Goal: Information Seeking & Learning: Find specific fact

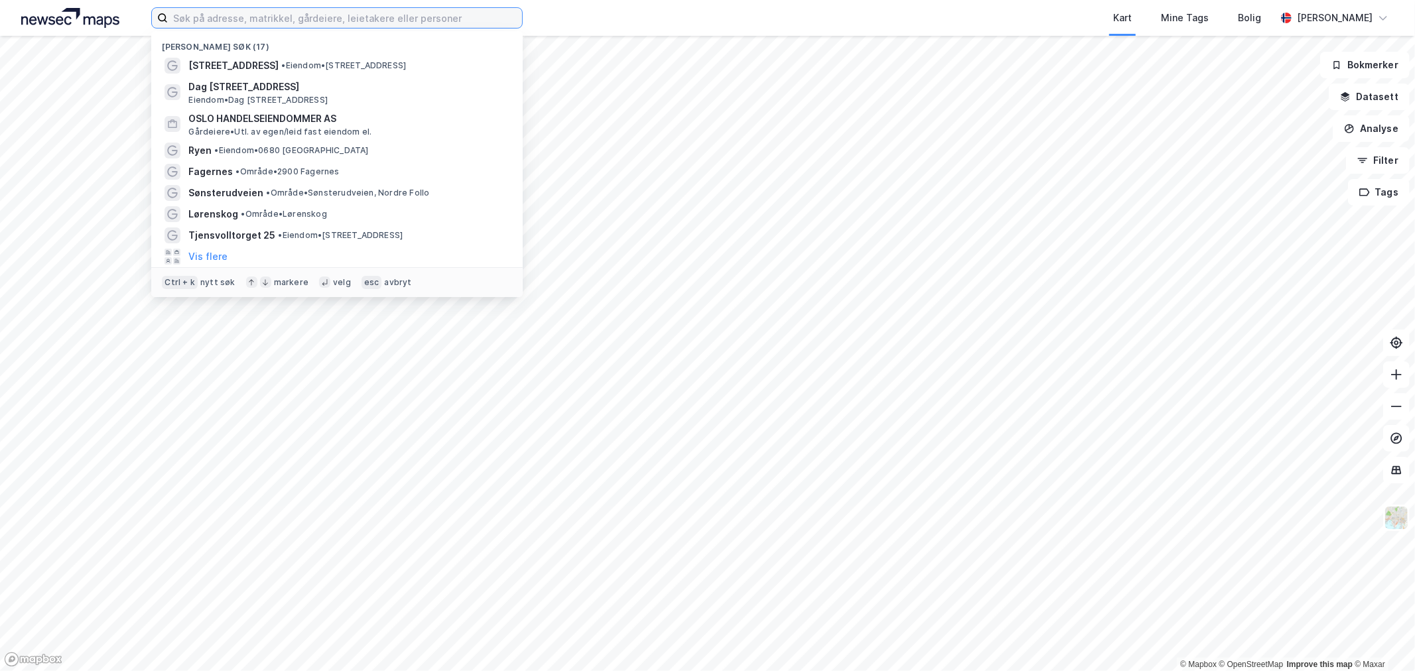
click at [216, 21] on input at bounding box center [345, 18] width 354 height 20
paste input "Østlifaret 10, [GEOGRAPHIC_DATA]"
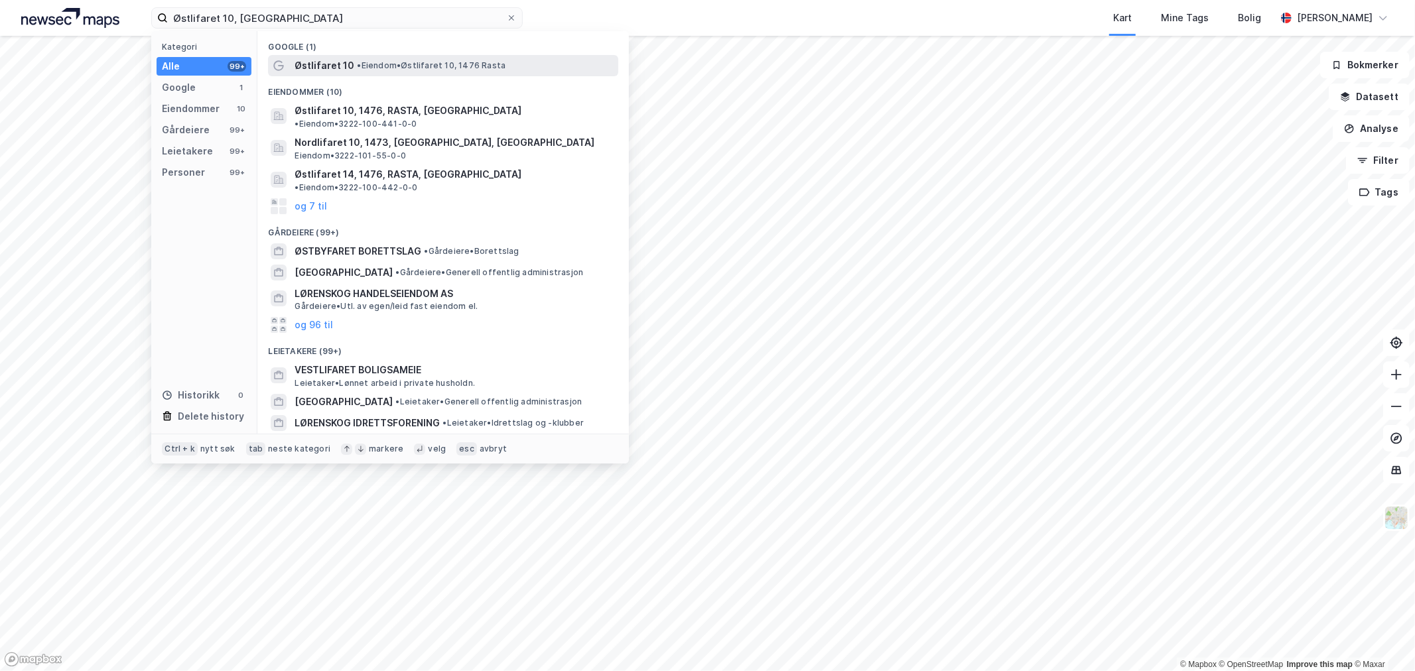
click at [310, 58] on span "Østlifaret 10" at bounding box center [325, 66] width 60 height 16
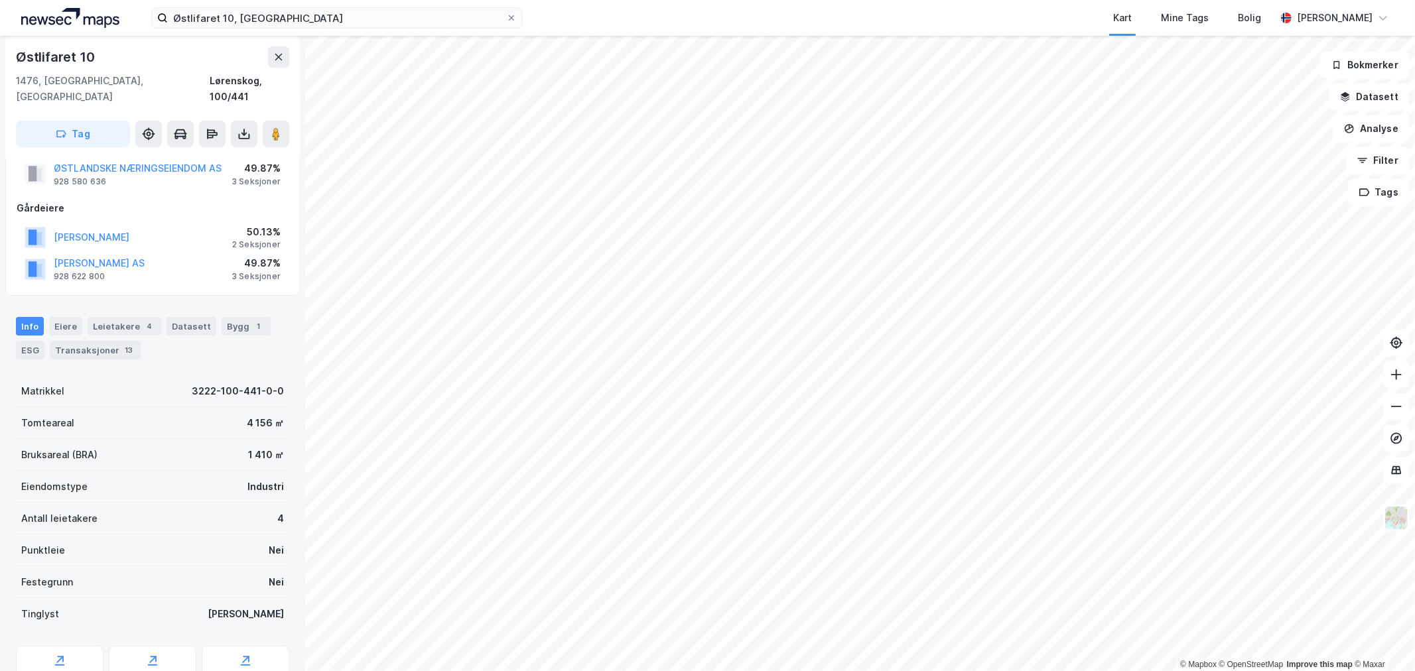
scroll to position [74, 0]
click at [265, 499] on div "Antall leietakere 4" at bounding box center [152, 515] width 273 height 32
click at [71, 507] on div "Antall leietakere" at bounding box center [59, 515] width 76 height 16
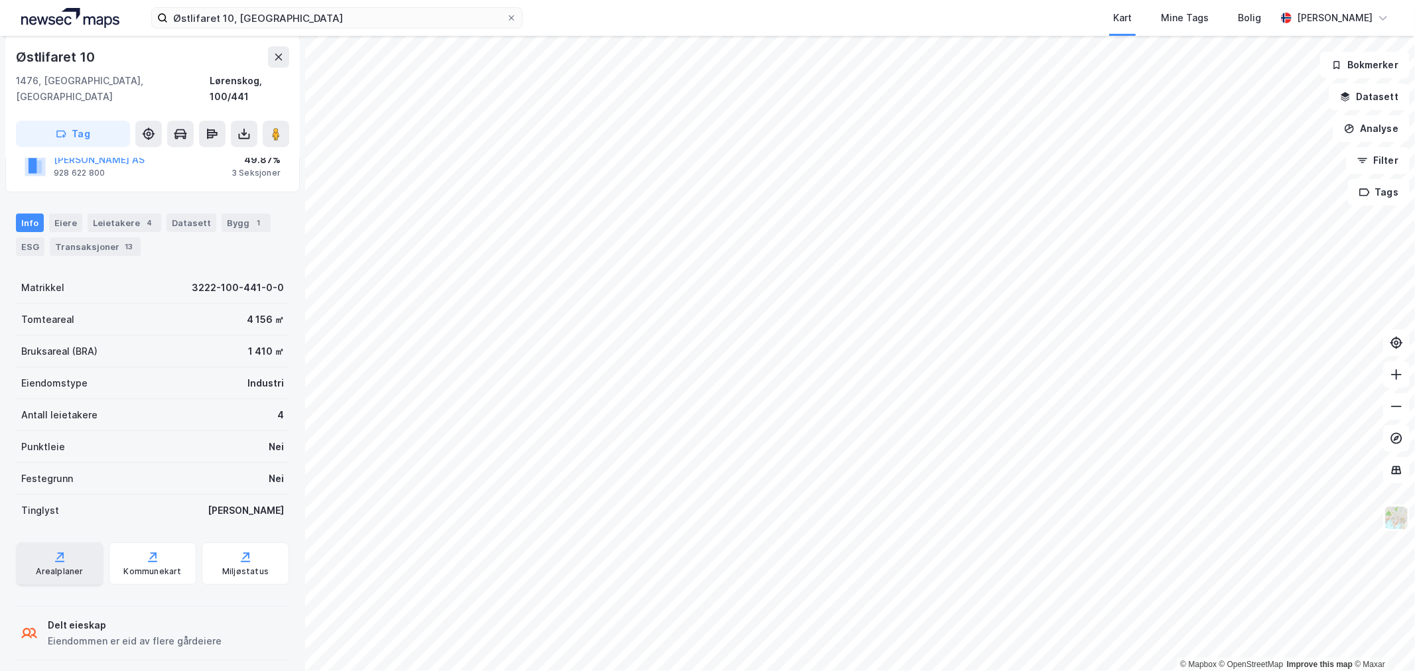
scroll to position [148, 0]
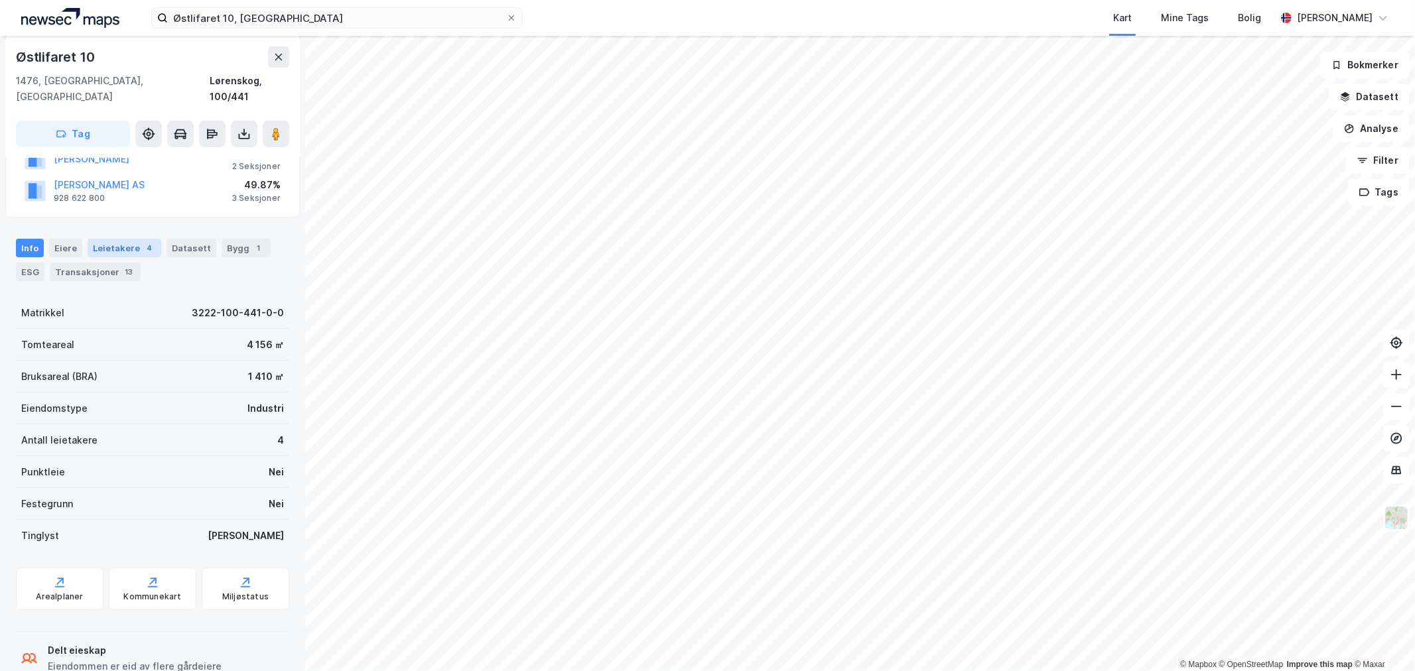
click at [109, 239] on div "Leietakere 4" at bounding box center [125, 248] width 74 height 19
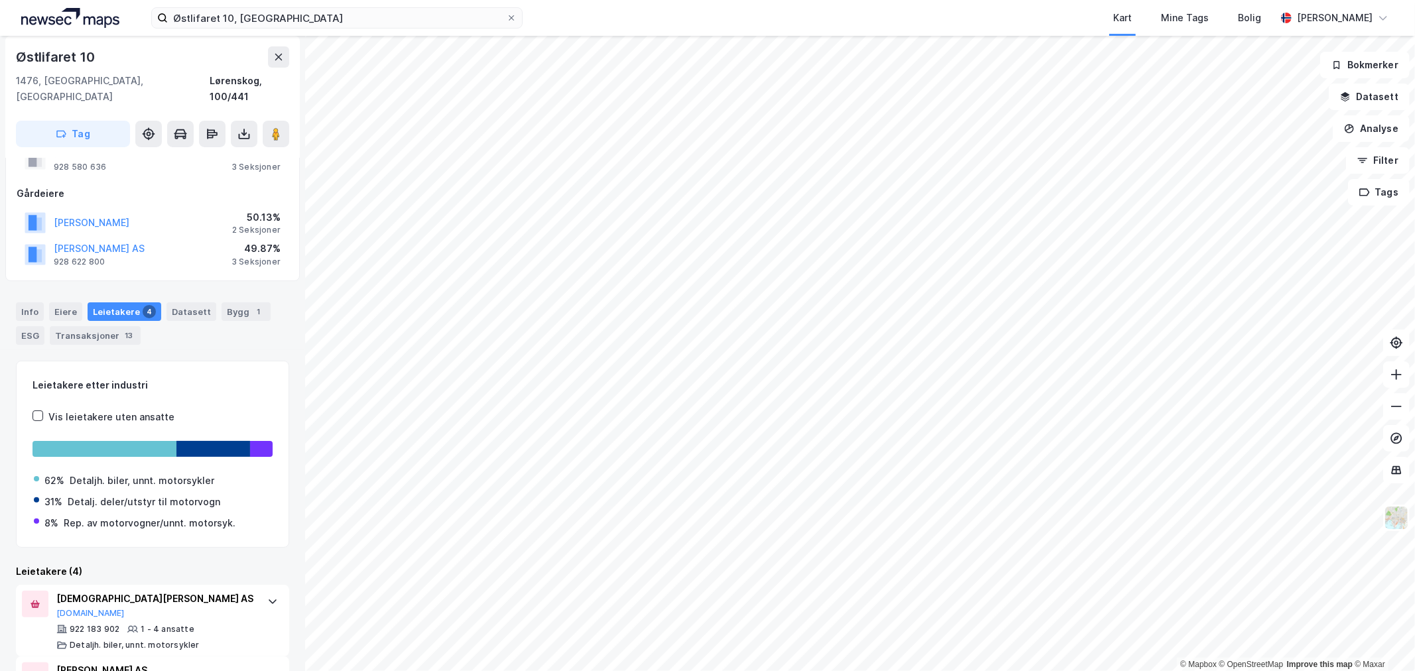
scroll to position [63, 0]
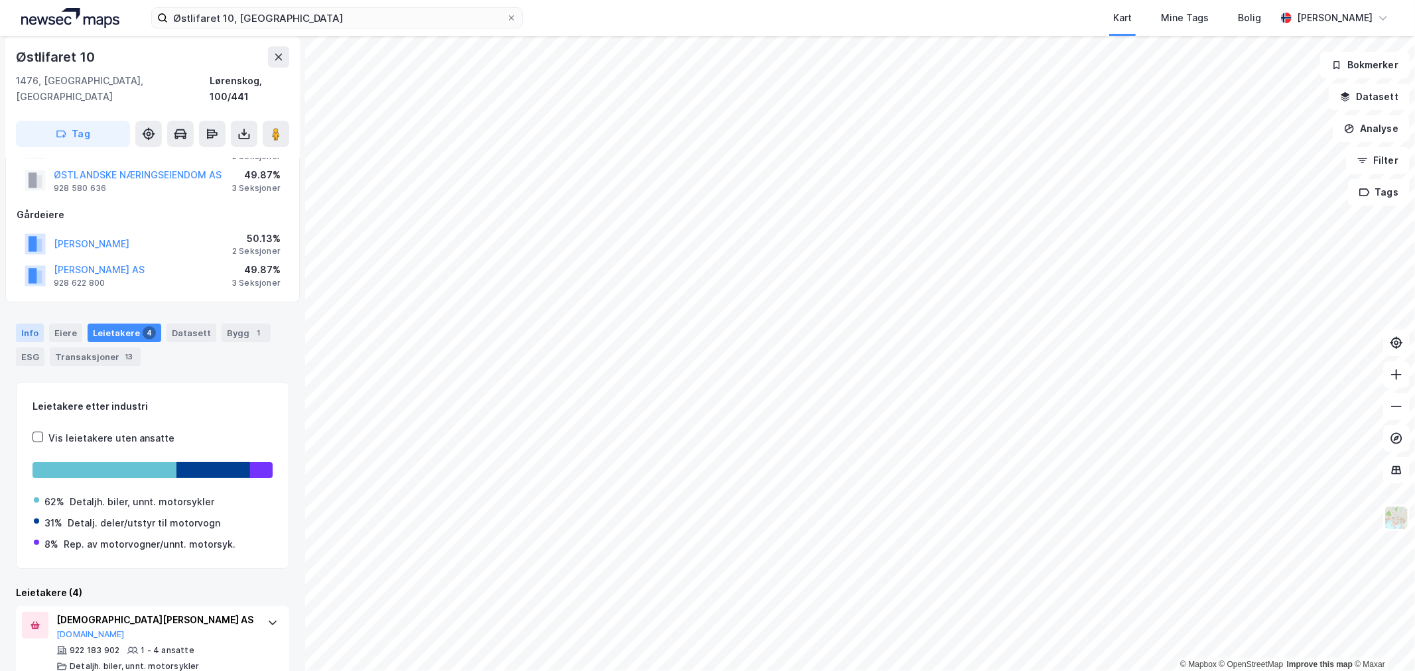
click at [34, 324] on div "Info" at bounding box center [30, 333] width 28 height 19
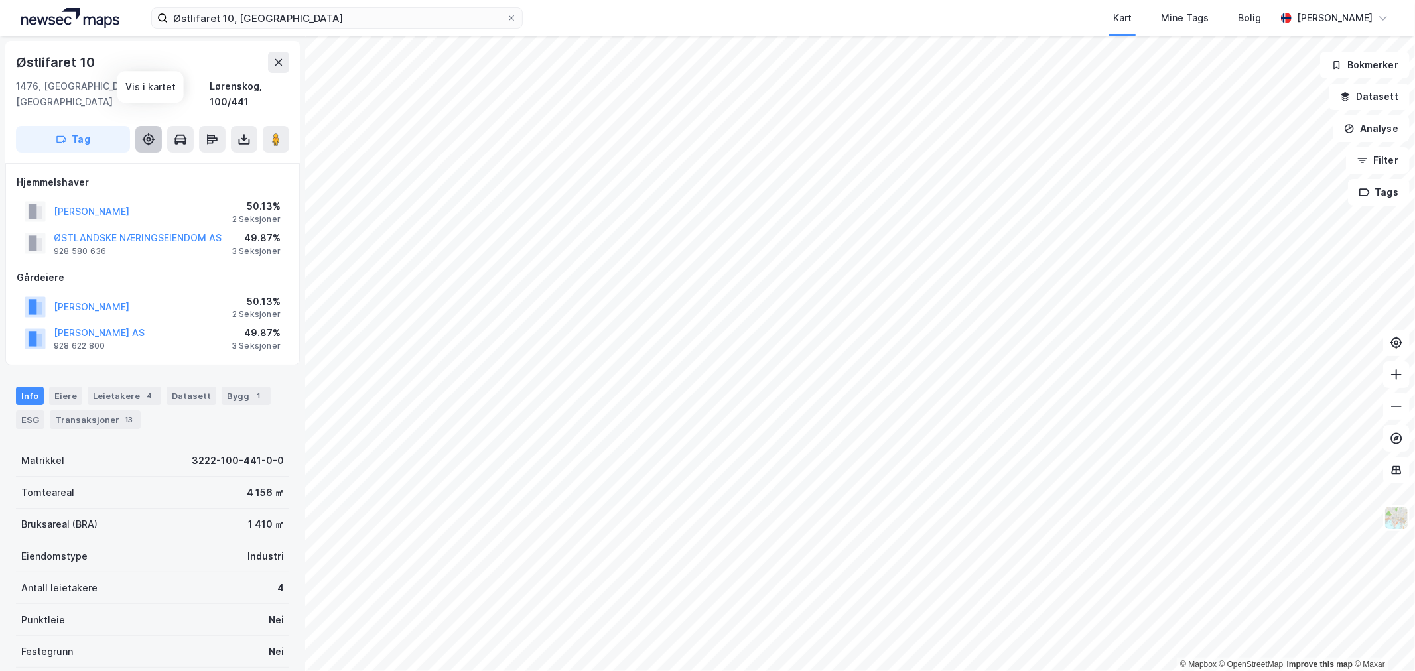
click at [149, 134] on icon at bounding box center [148, 139] width 11 height 11
click at [275, 133] on image at bounding box center [276, 139] width 8 height 13
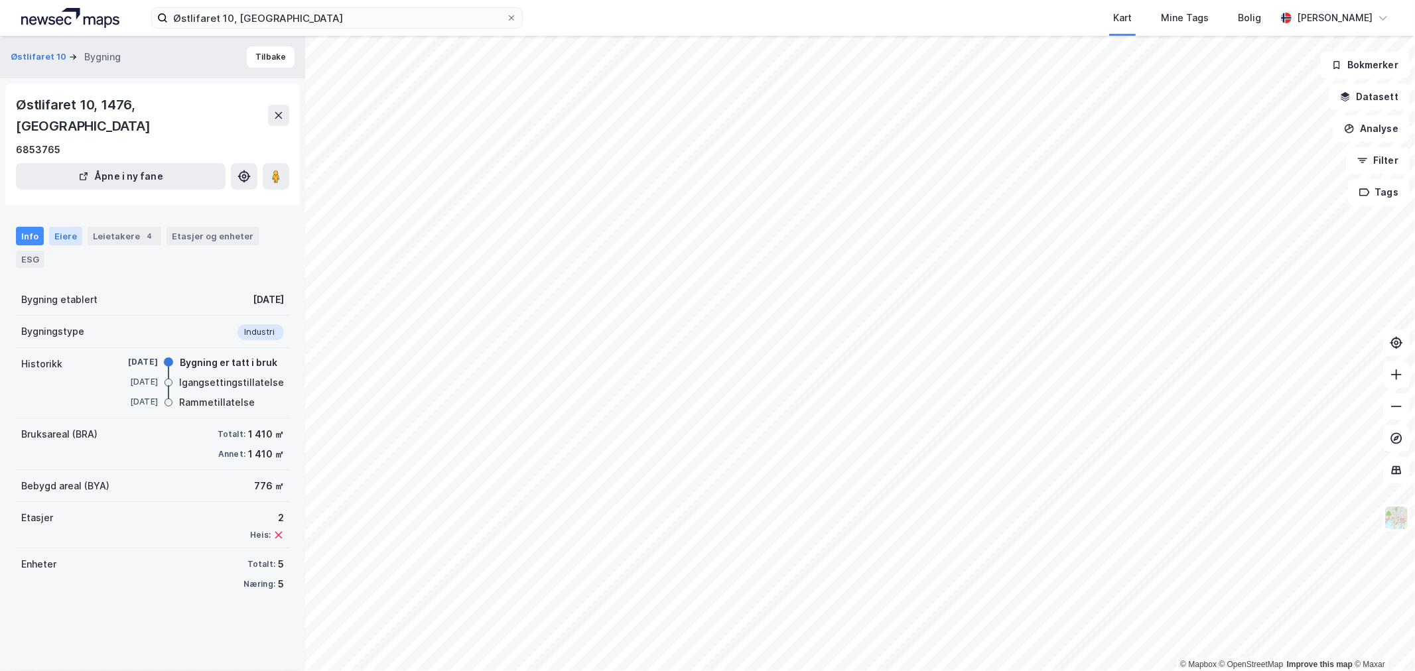
click at [64, 227] on div "Eiere" at bounding box center [65, 236] width 33 height 19
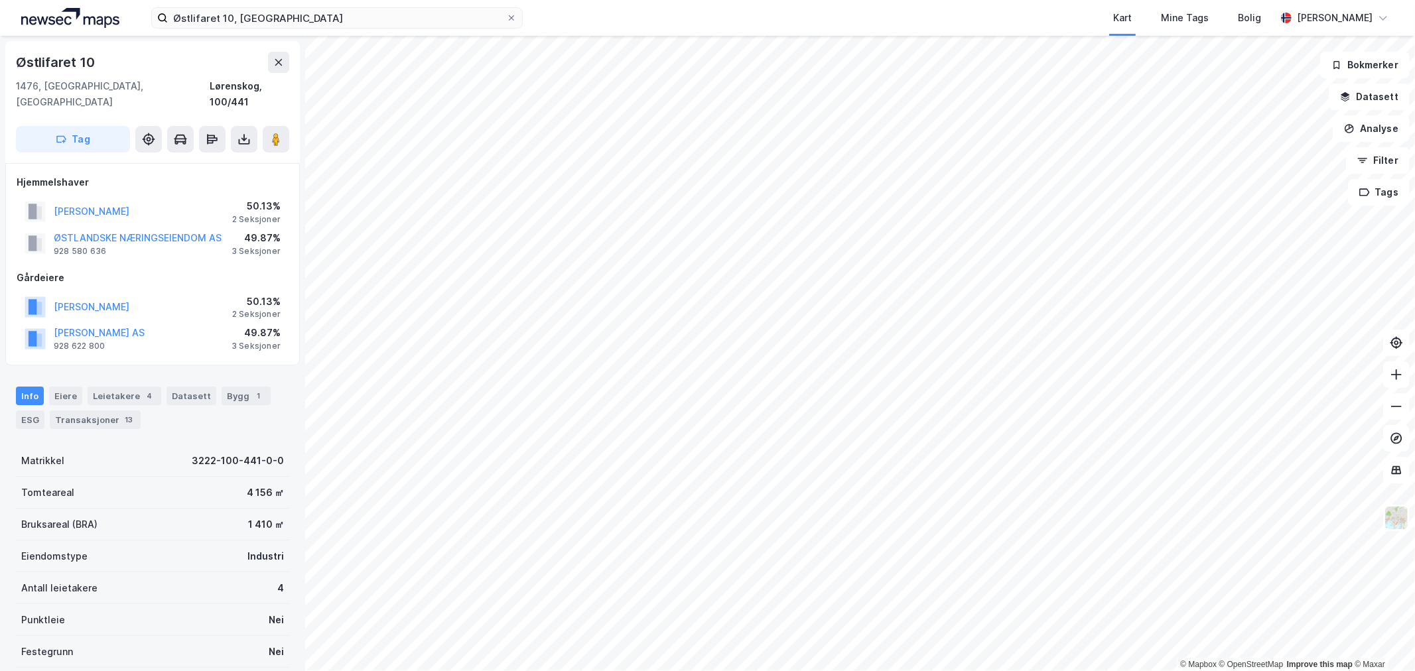
scroll to position [1, 0]
click at [0, 0] on button "STOLEN STEINAR" at bounding box center [0, 0] width 0 height 0
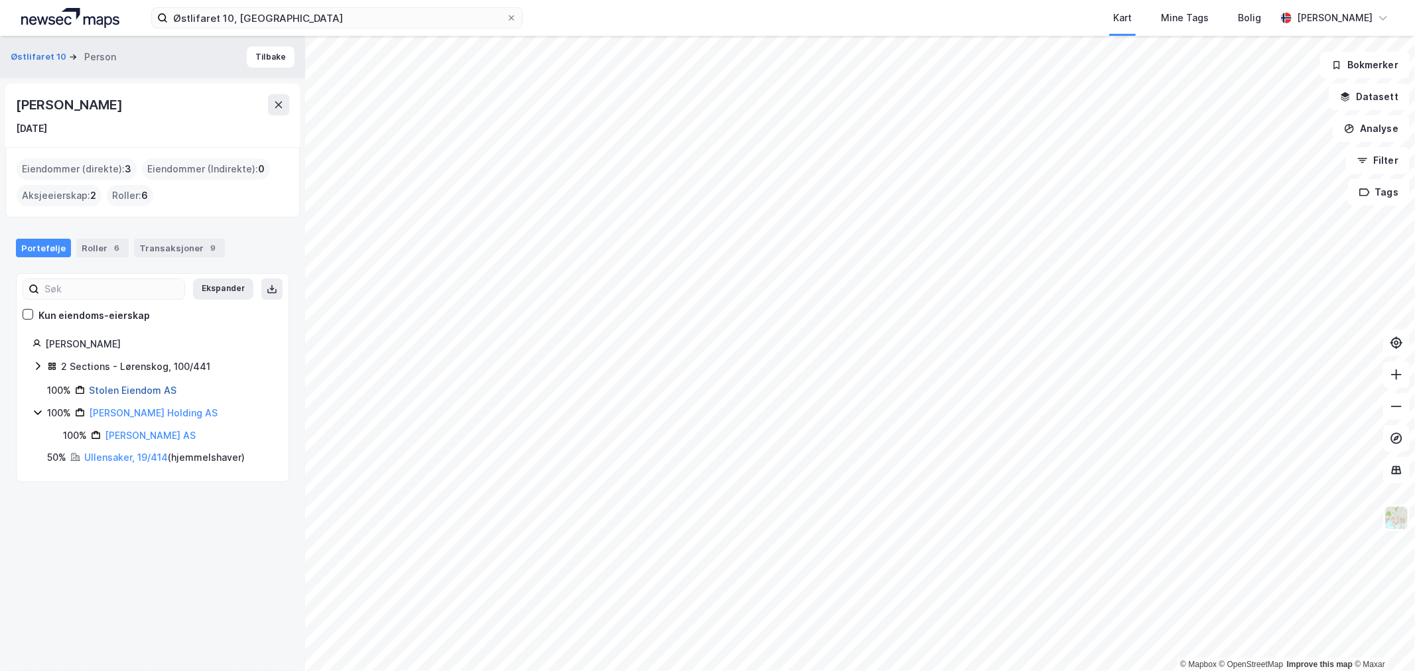
click at [115, 389] on link "Stolen Eiendom AS" at bounding box center [133, 390] width 88 height 11
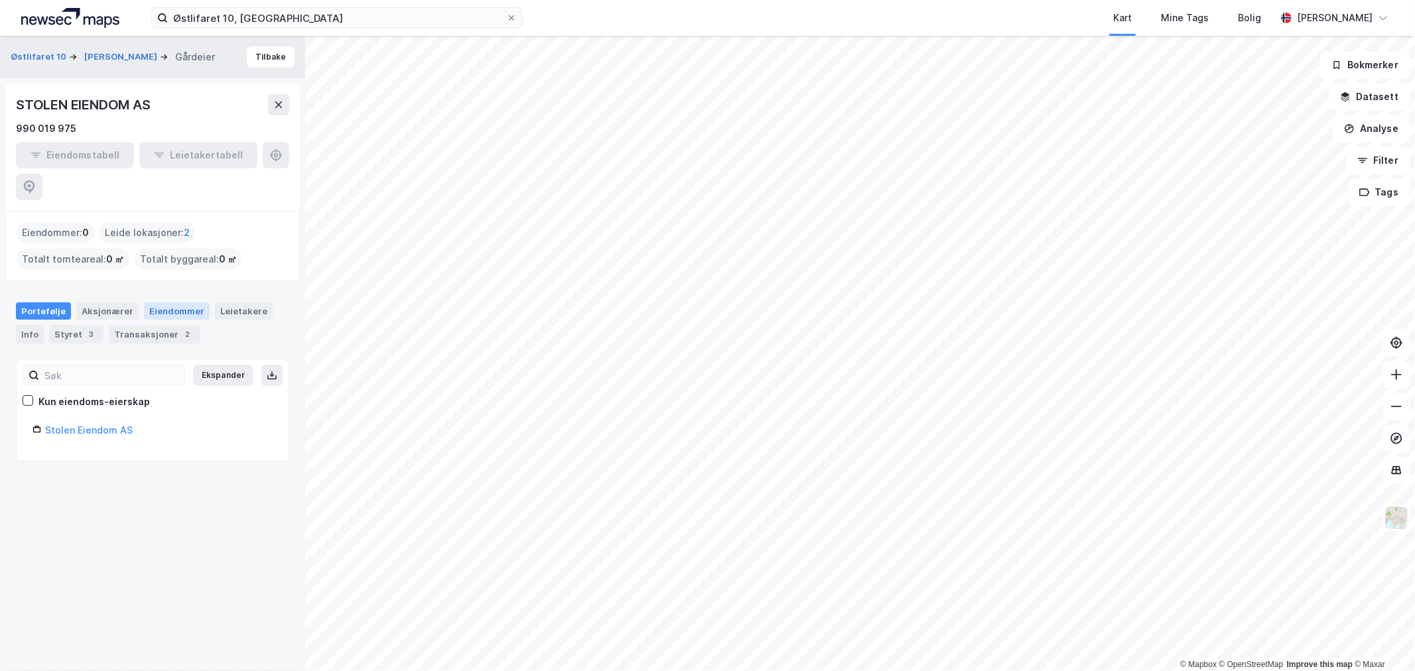
click at [156, 302] on div "Eiendommer" at bounding box center [177, 310] width 66 height 17
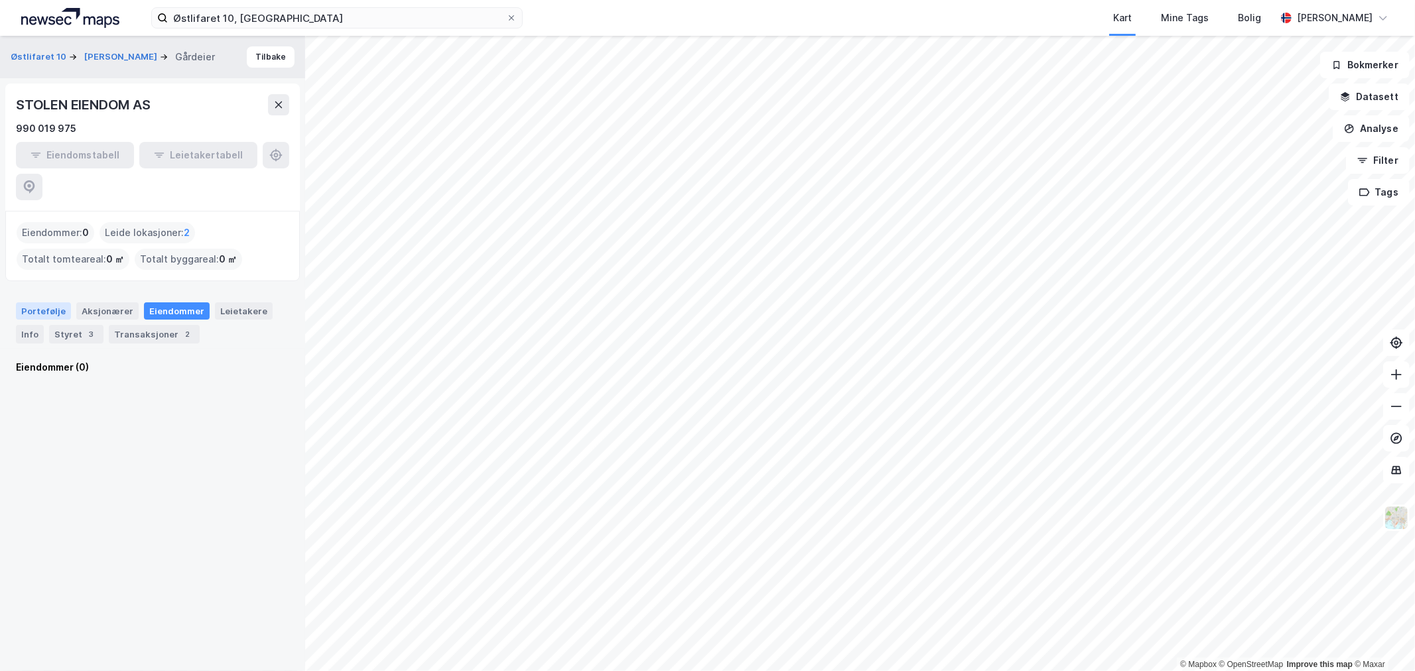
click at [54, 302] on div "Portefølje" at bounding box center [43, 310] width 55 height 17
drag, startPoint x: 76, startPoint y: 320, endPoint x: 88, endPoint y: 319, distance: 12.0
click at [119, 58] on button "STOLEN STEINAR" at bounding box center [122, 56] width 76 height 13
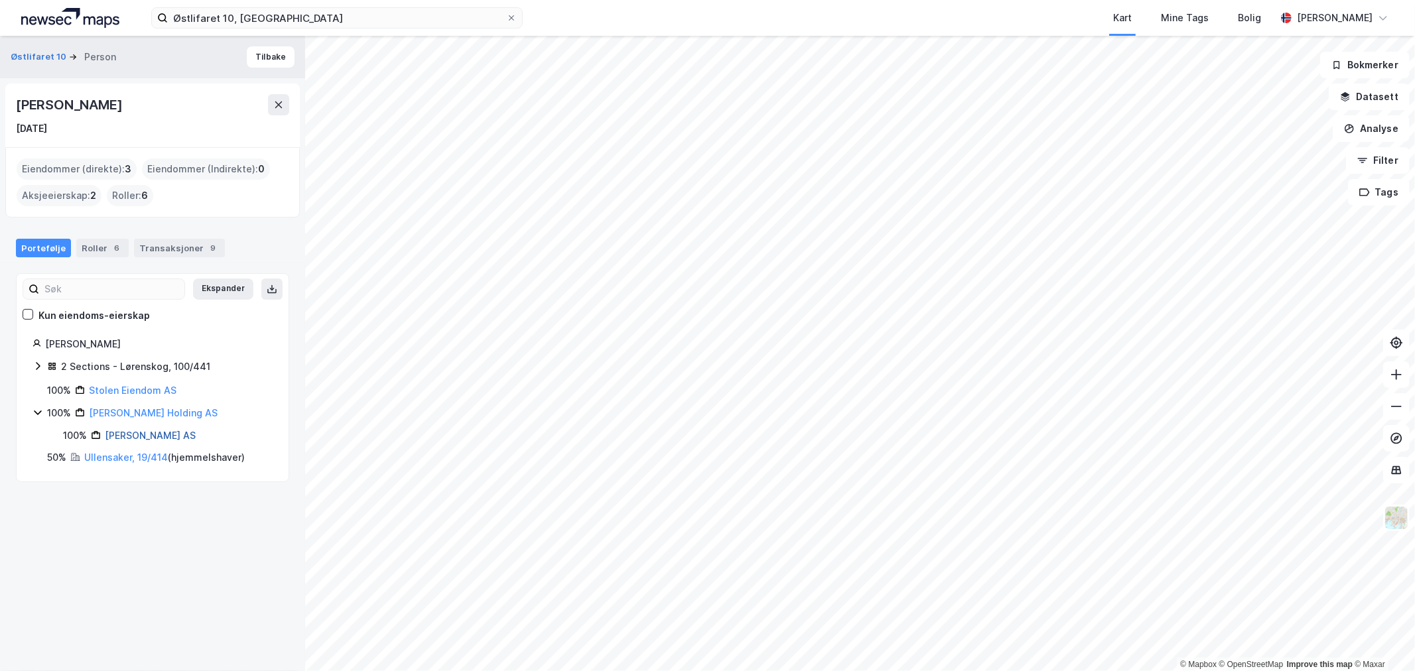
click at [133, 432] on link "Stolen Steinar AS" at bounding box center [150, 435] width 91 height 11
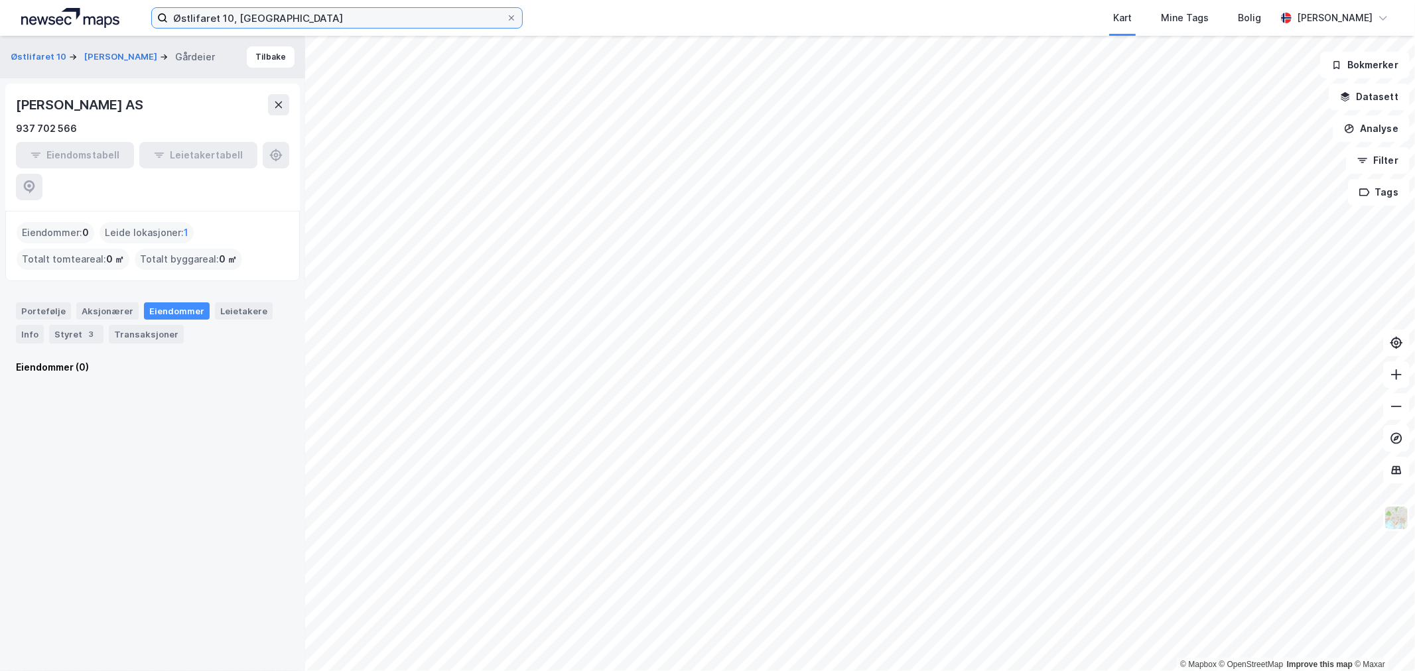
click at [287, 14] on input "Østlifaret 10, Lørenskog" at bounding box center [337, 18] width 338 height 20
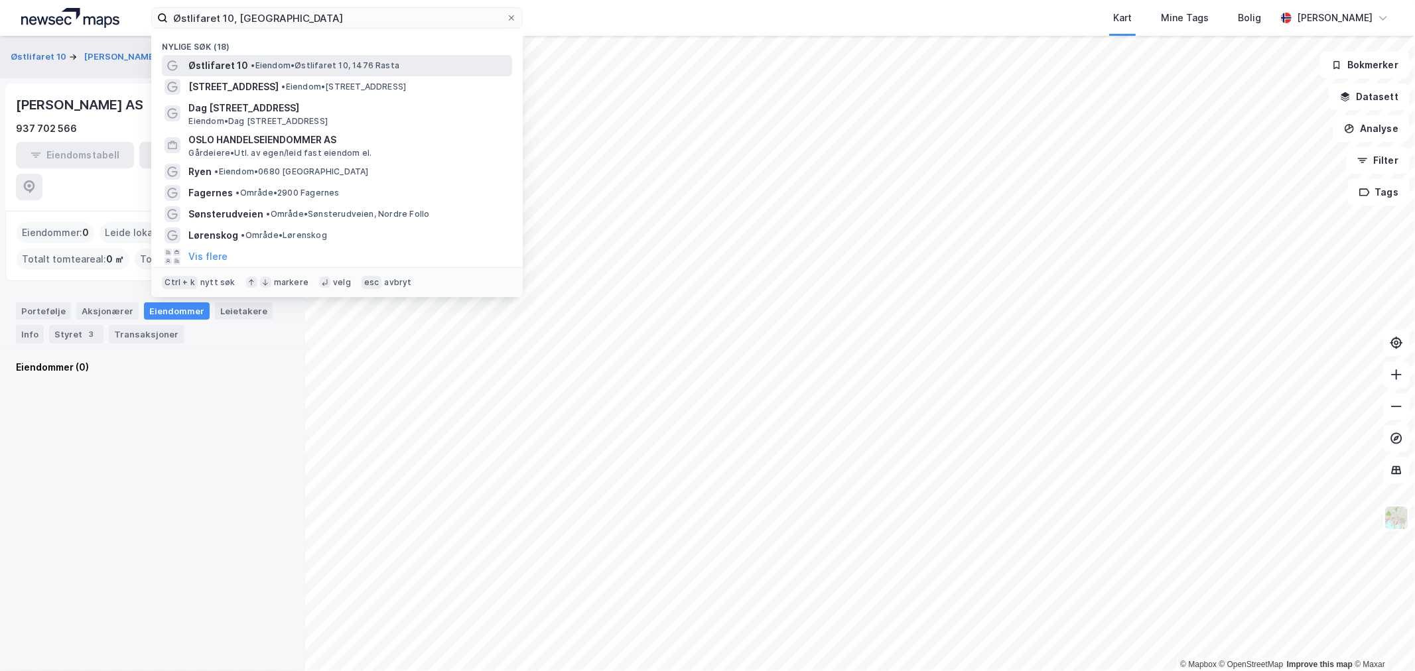
click at [243, 62] on span "Østlifaret 10" at bounding box center [218, 66] width 60 height 16
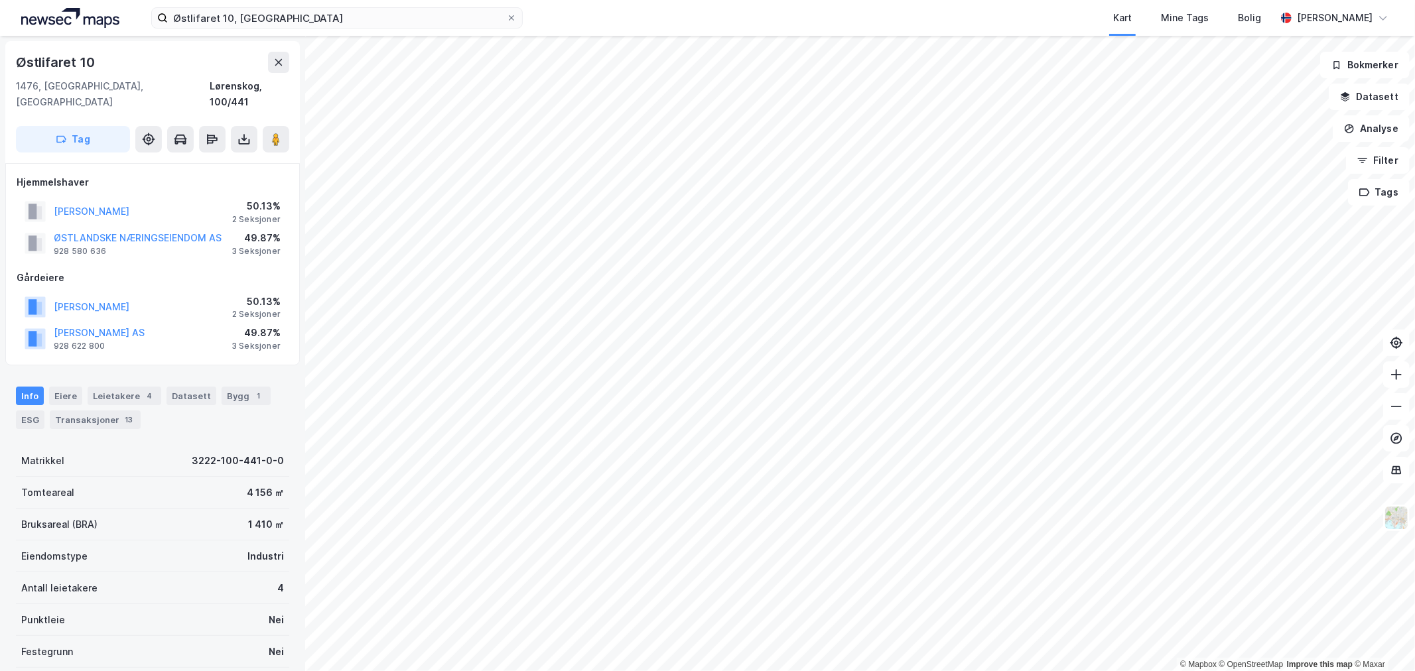
scroll to position [1, 0]
click at [70, 410] on div "Transaksjoner 13" at bounding box center [95, 419] width 91 height 19
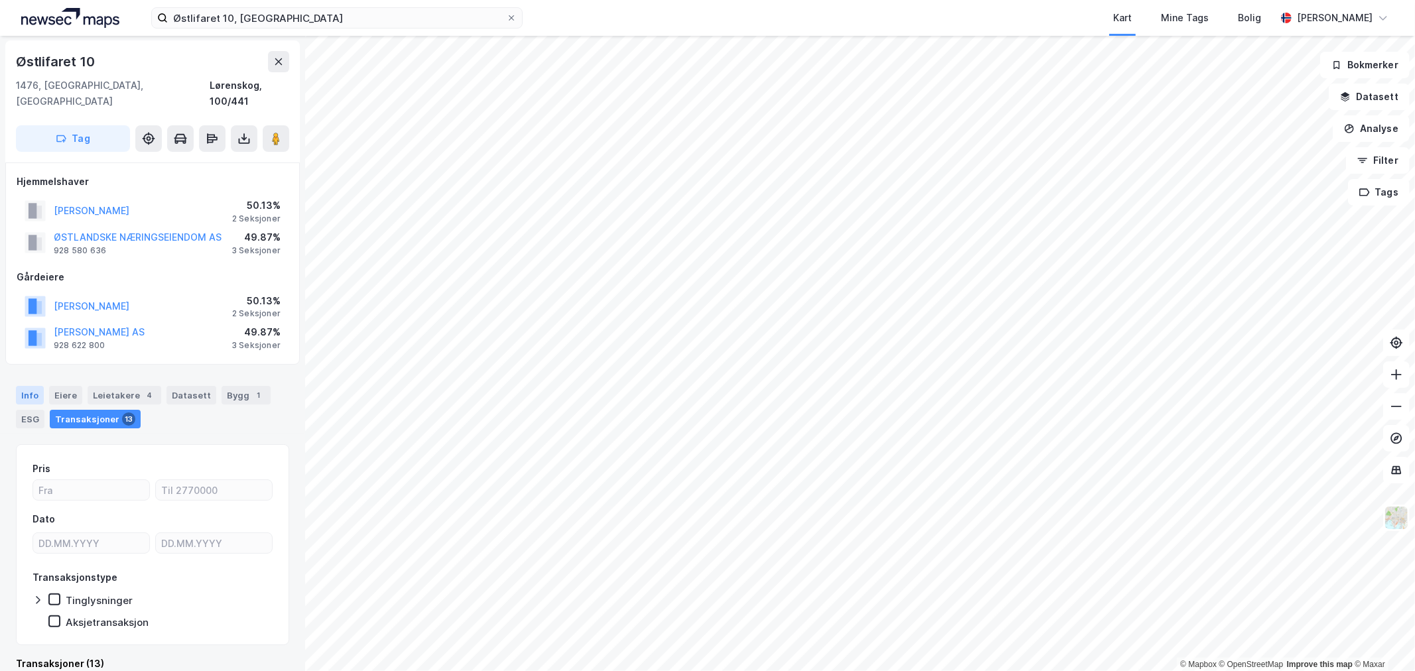
click at [32, 386] on div "Info" at bounding box center [30, 395] width 28 height 19
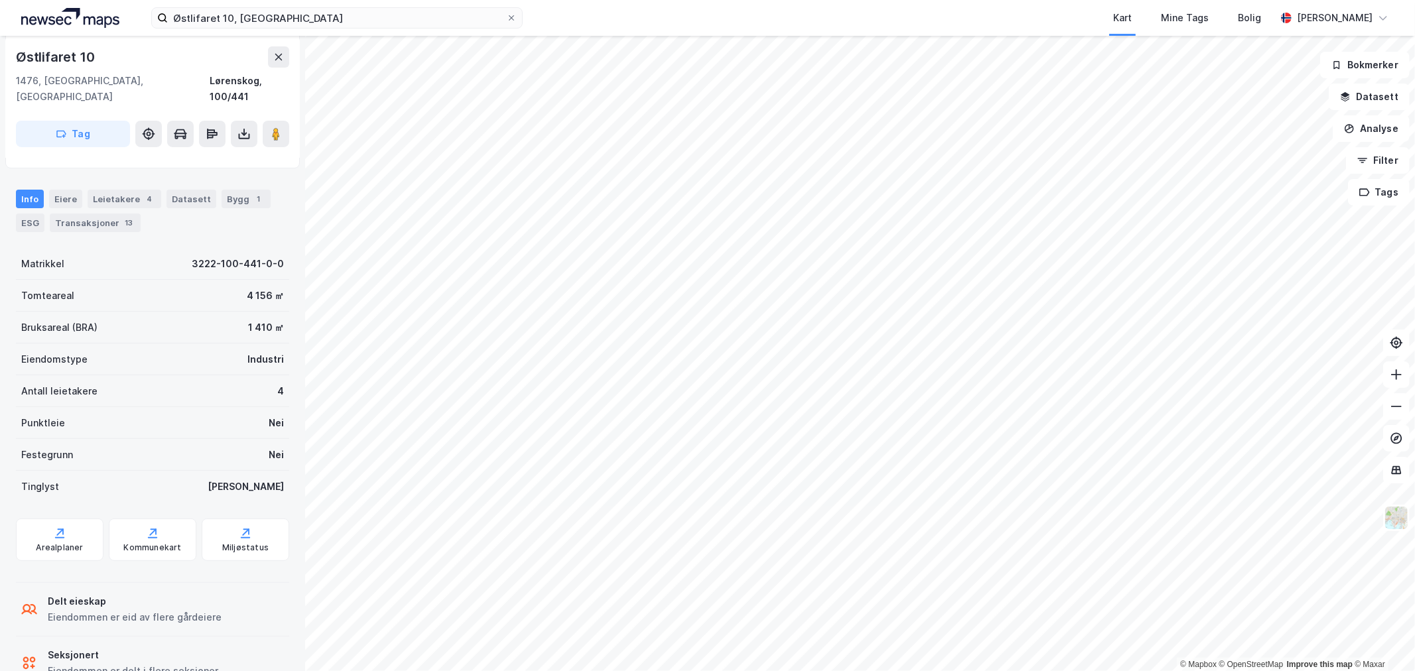
scroll to position [222, 0]
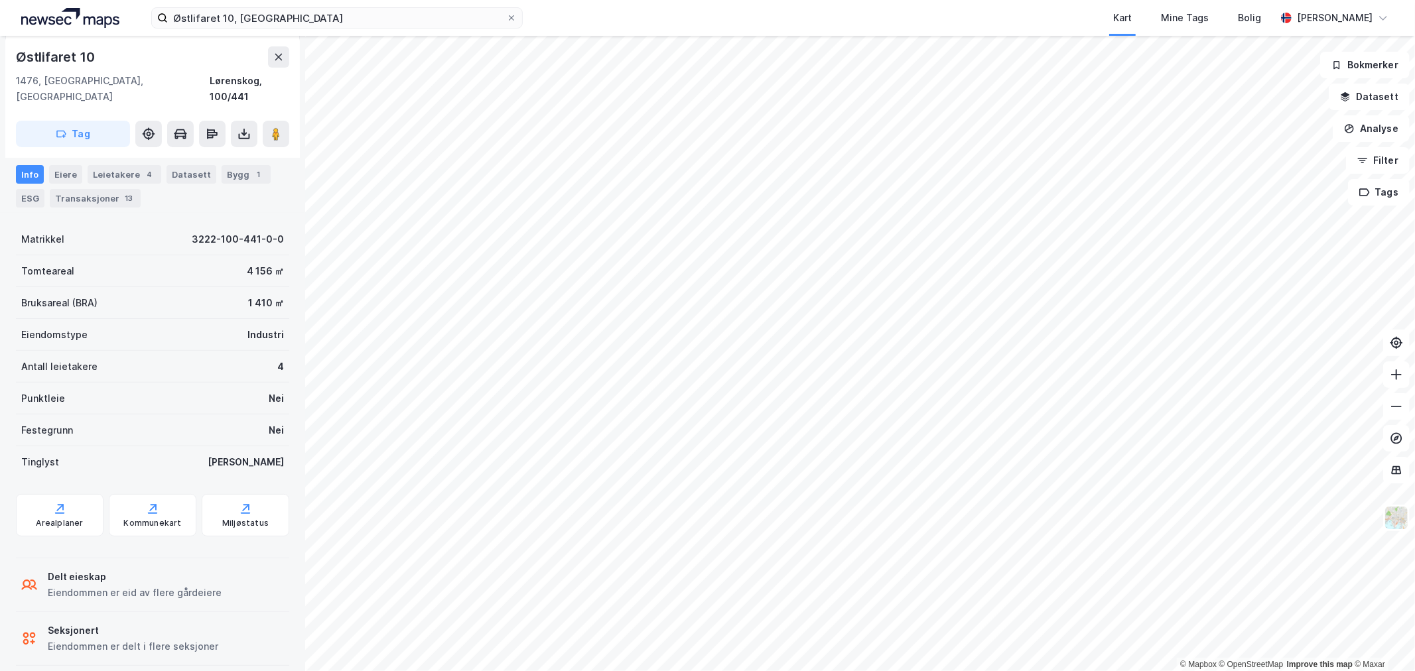
click at [72, 569] on div "Delt eieskap" at bounding box center [135, 577] width 174 height 16
click at [68, 166] on div "Eiere" at bounding box center [65, 174] width 33 height 19
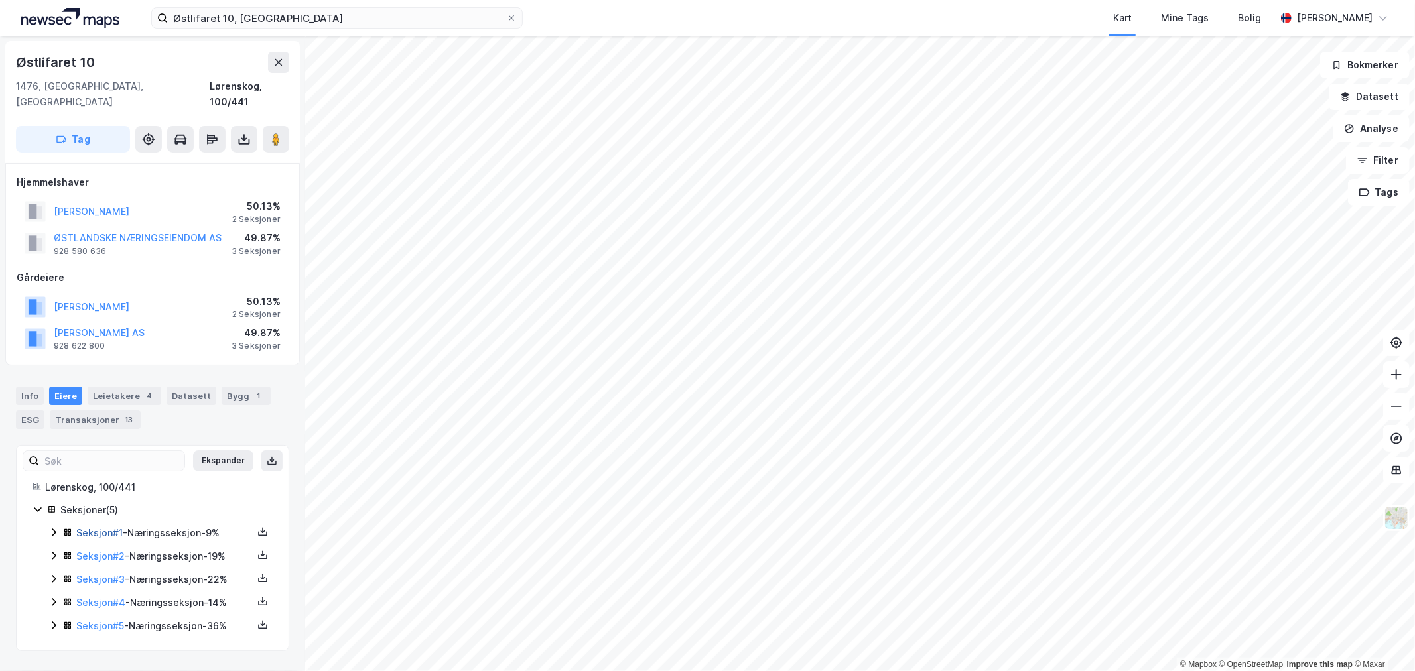
click at [104, 527] on link "Seksjon # 1" at bounding box center [99, 532] width 46 height 11
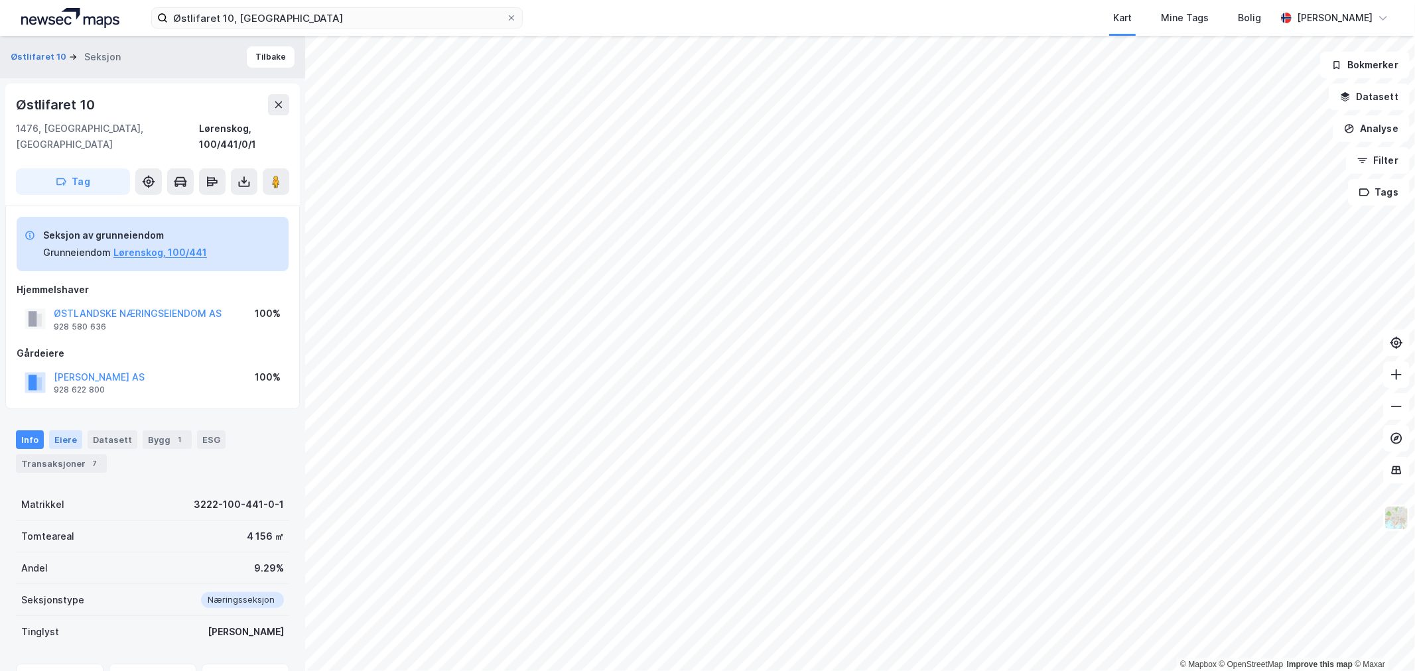
click at [60, 431] on div "Eiere" at bounding box center [65, 440] width 33 height 19
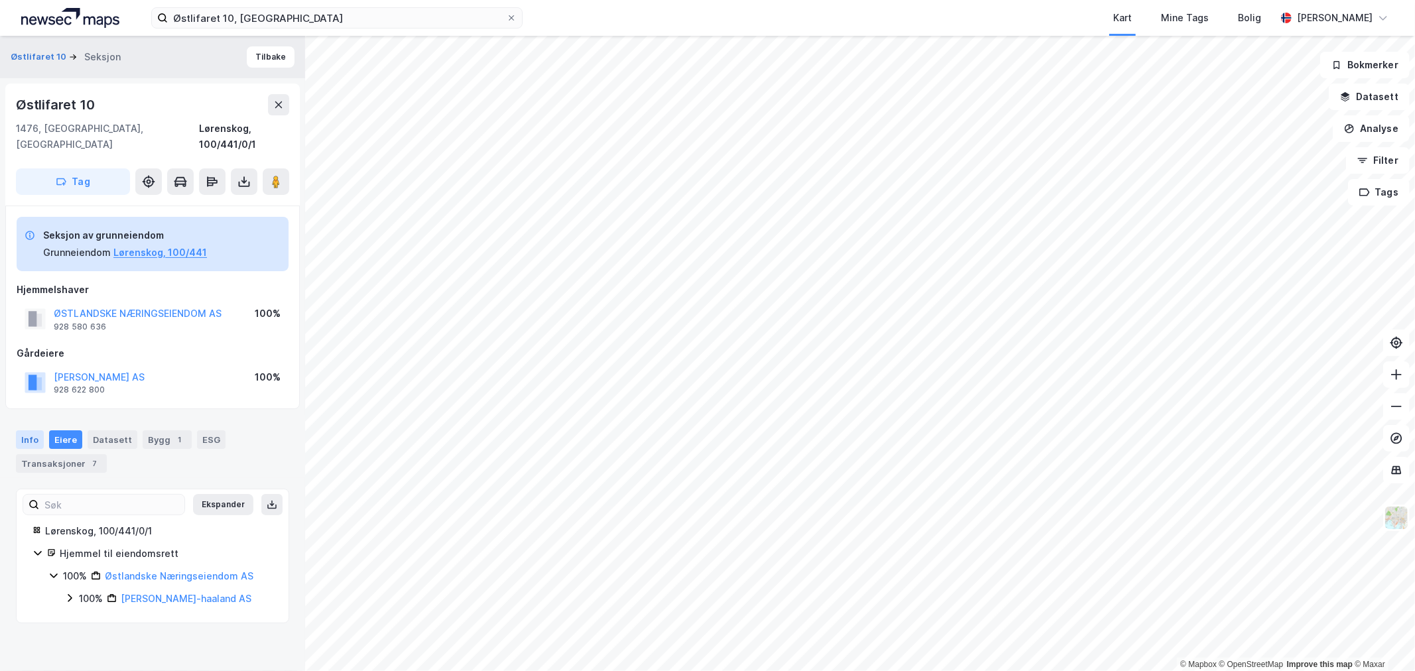
click at [23, 431] on div "Info" at bounding box center [30, 440] width 28 height 19
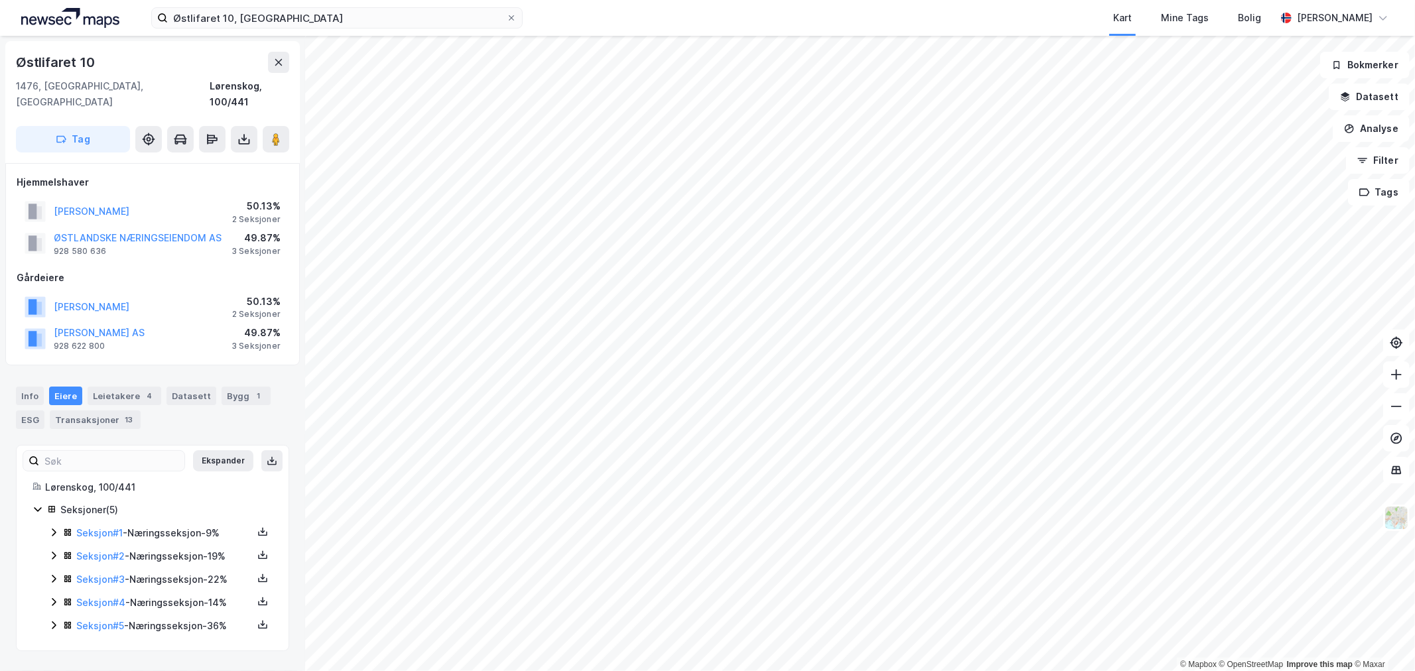
click at [111, 549] on div "Seksjon # 2 - Næringsseksjon - 19%" at bounding box center [164, 557] width 176 height 16
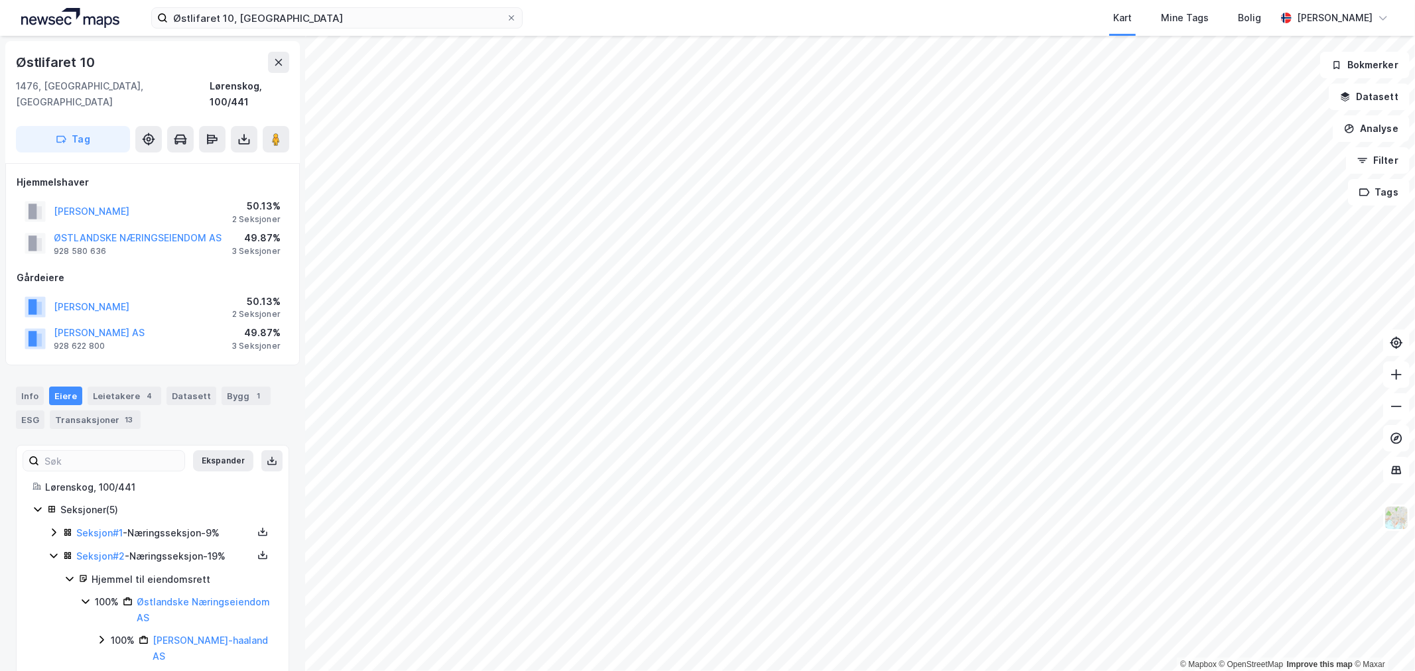
scroll to position [64, 0]
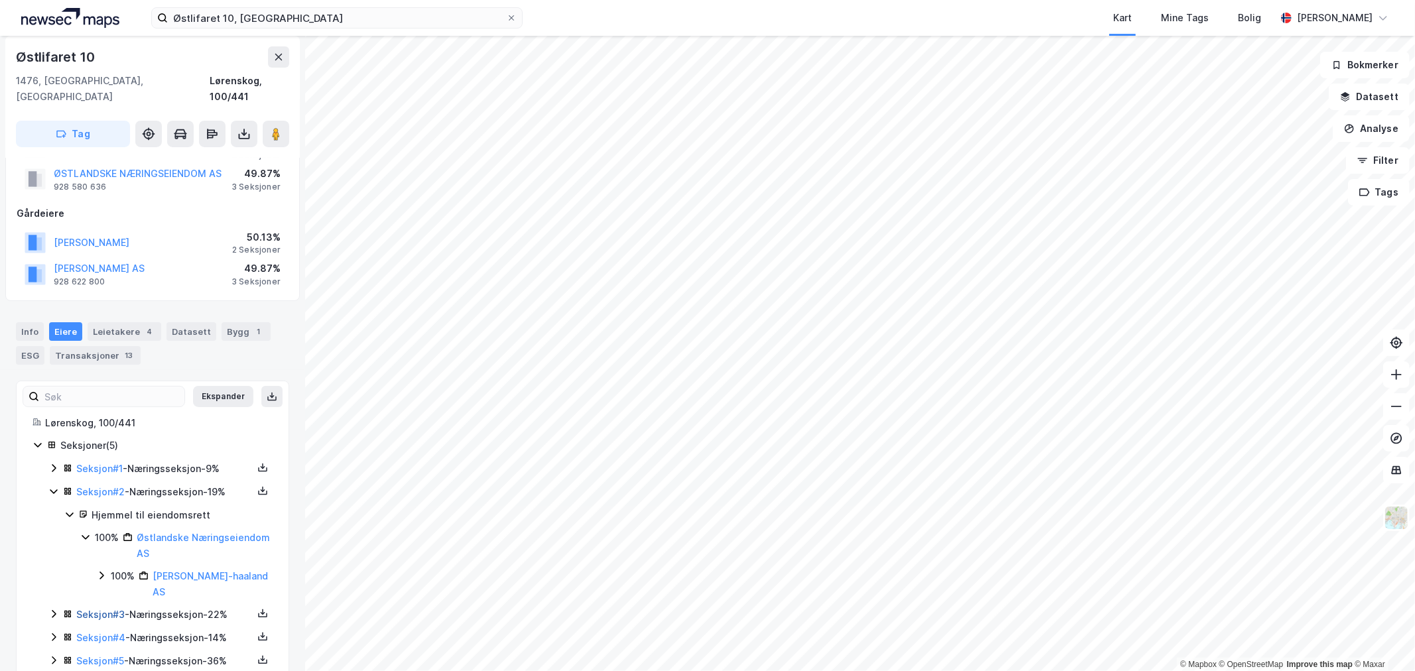
click at [82, 609] on link "Seksjon # 3" at bounding box center [100, 614] width 48 height 11
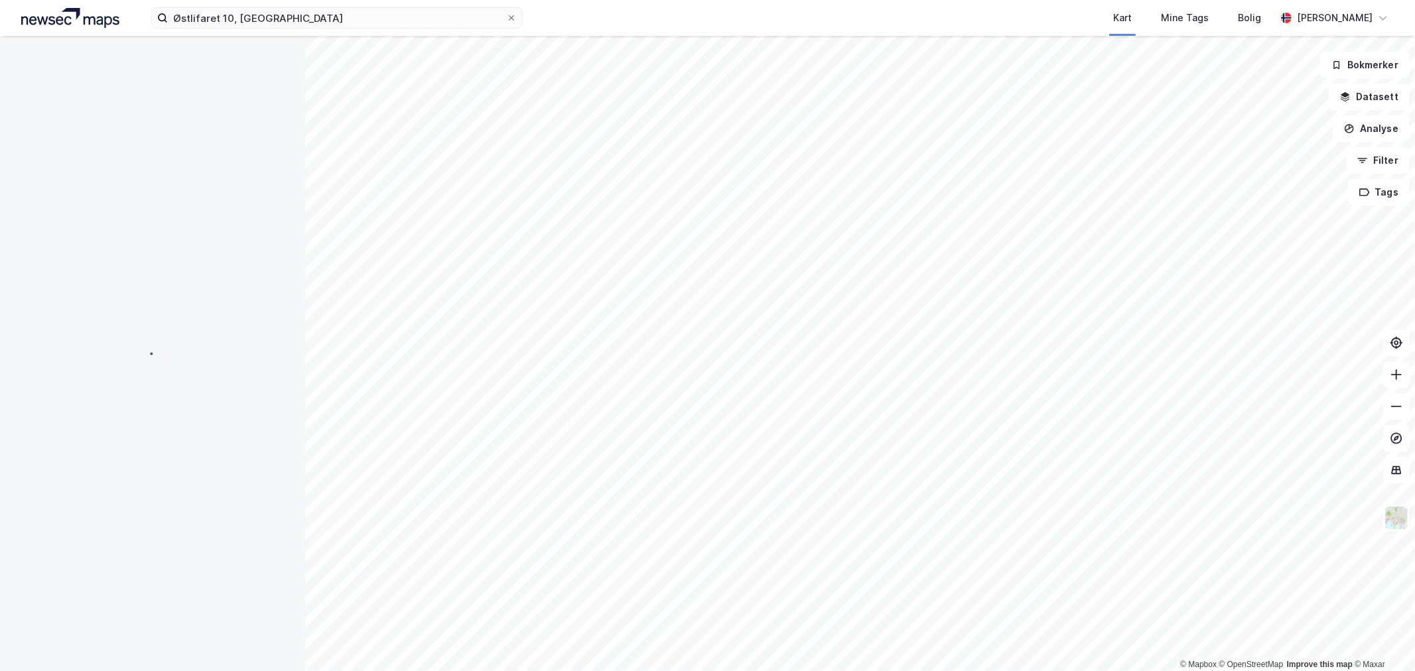
scroll to position [62, 0]
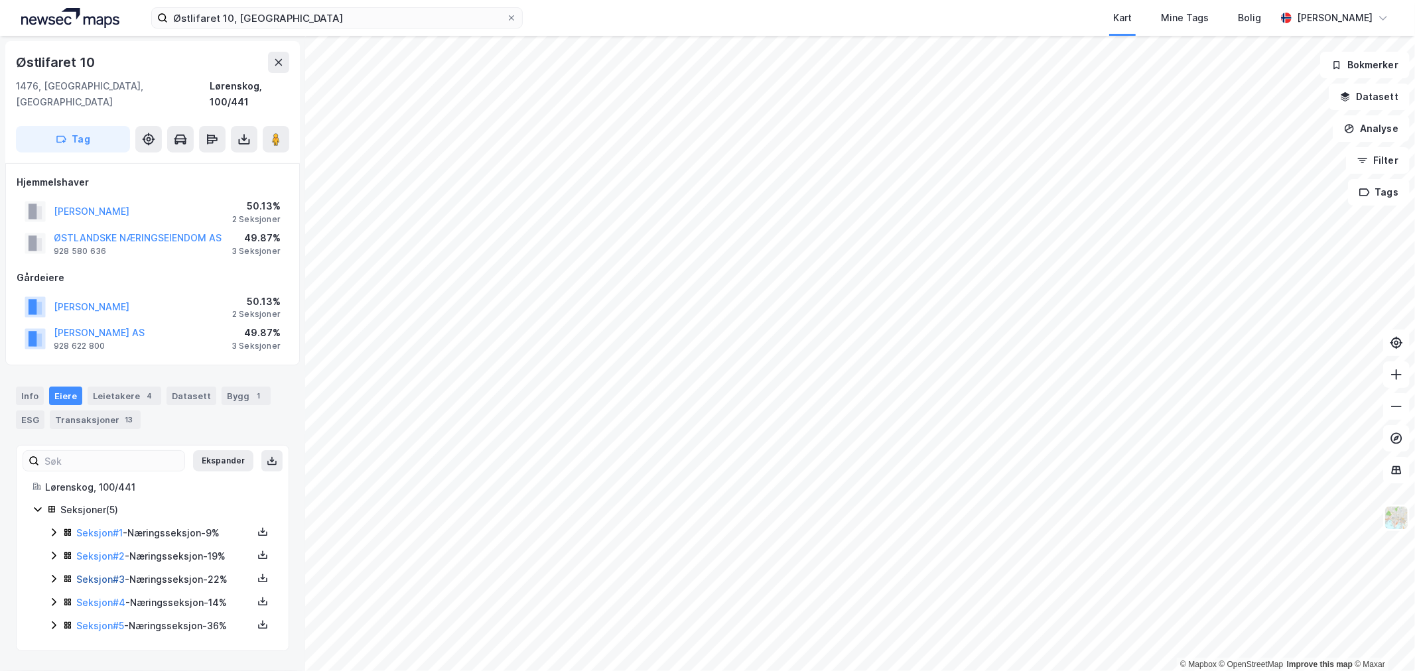
click at [118, 574] on link "Seksjon # 3" at bounding box center [100, 579] width 48 height 11
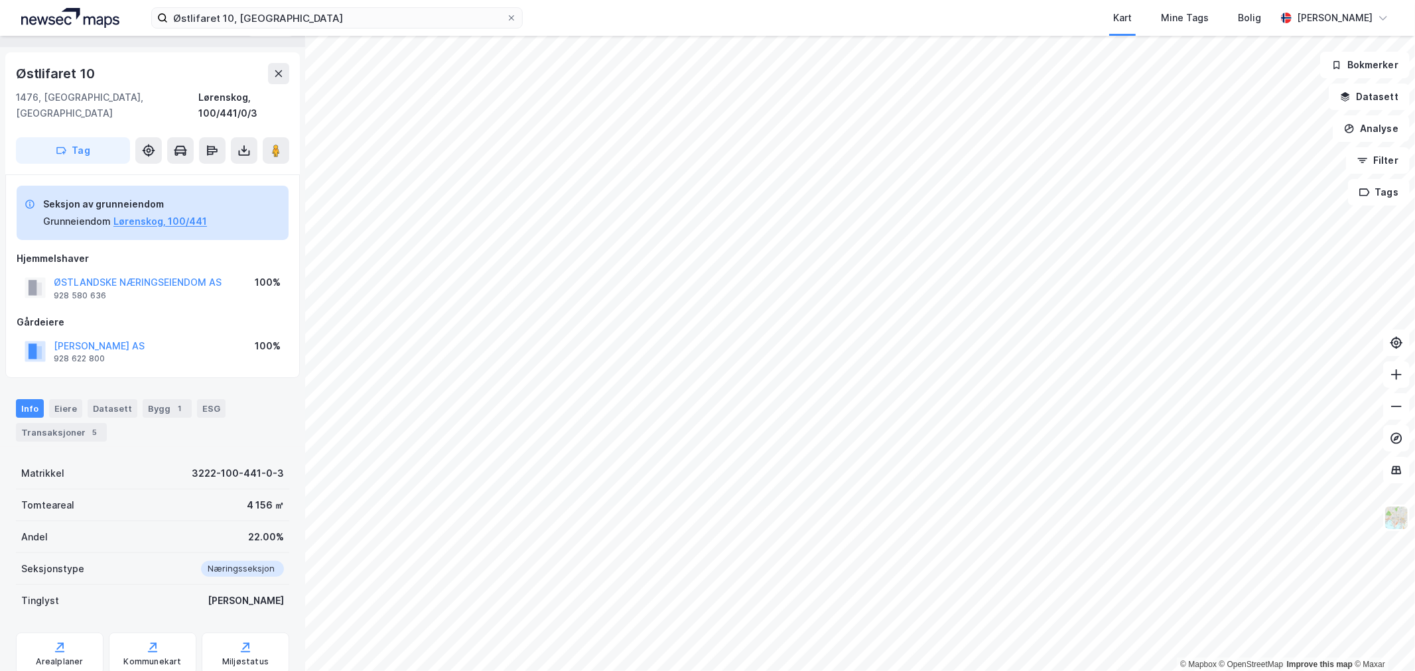
scroll to position [62, 0]
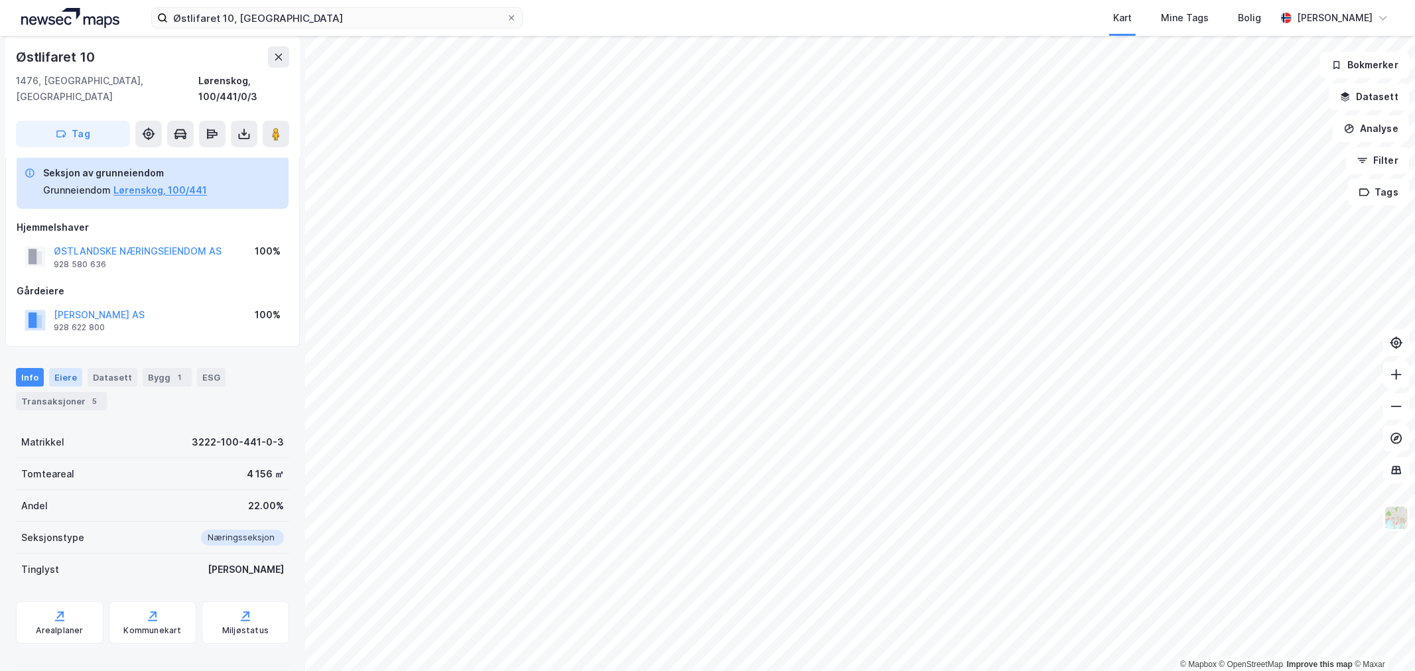
click at [68, 368] on div "Eiere" at bounding box center [65, 377] width 33 height 19
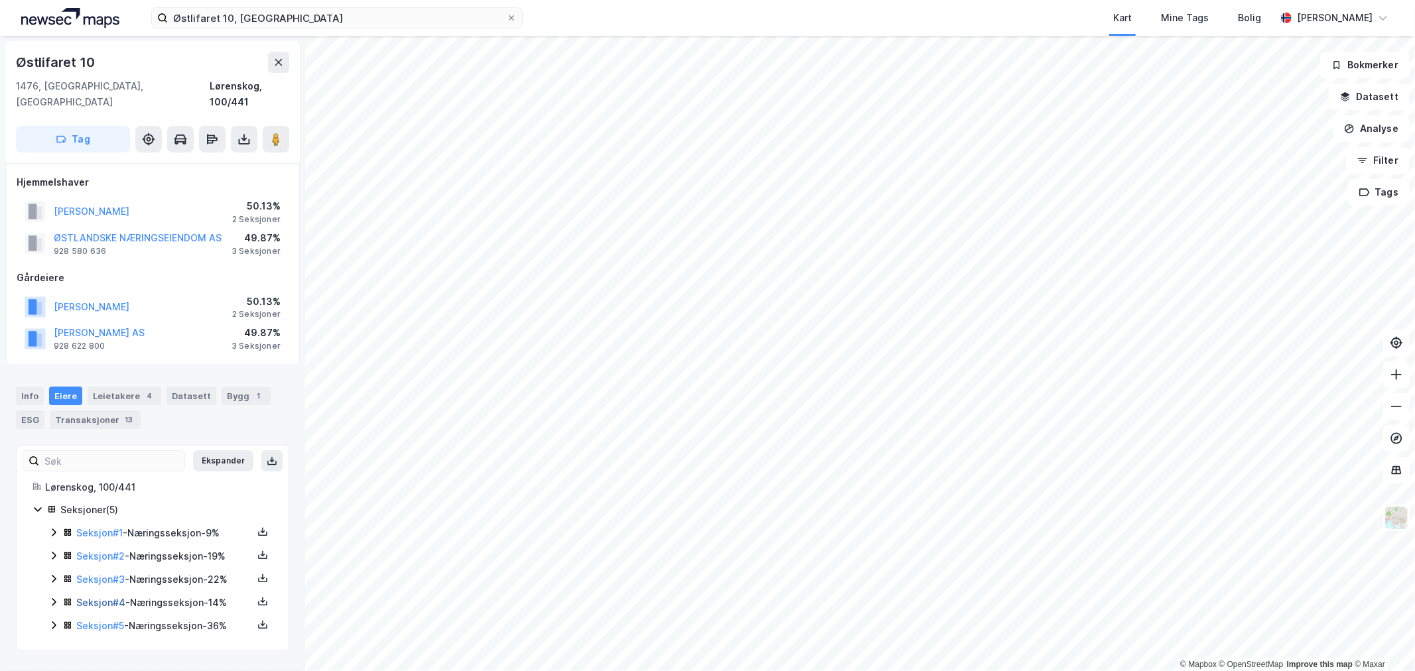
click at [94, 597] on link "Seksjon # 4" at bounding box center [100, 602] width 49 height 11
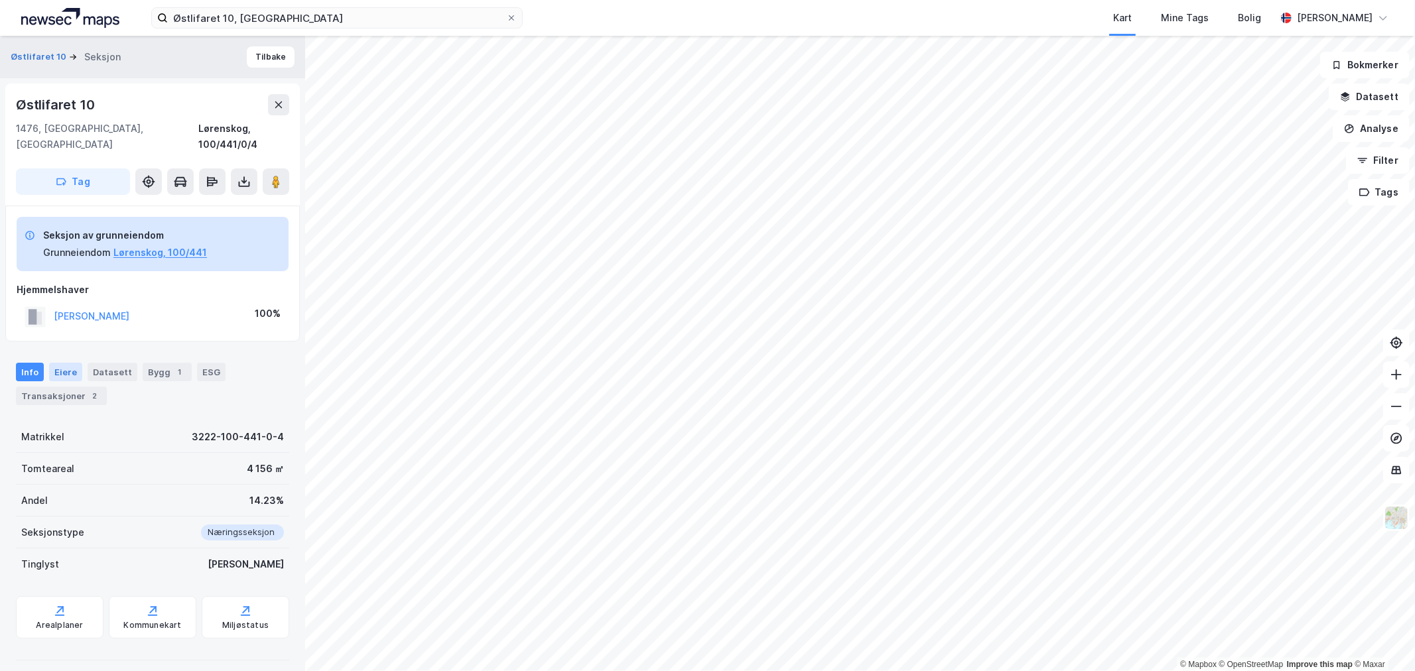
click at [67, 363] on div "Eiere" at bounding box center [65, 372] width 33 height 19
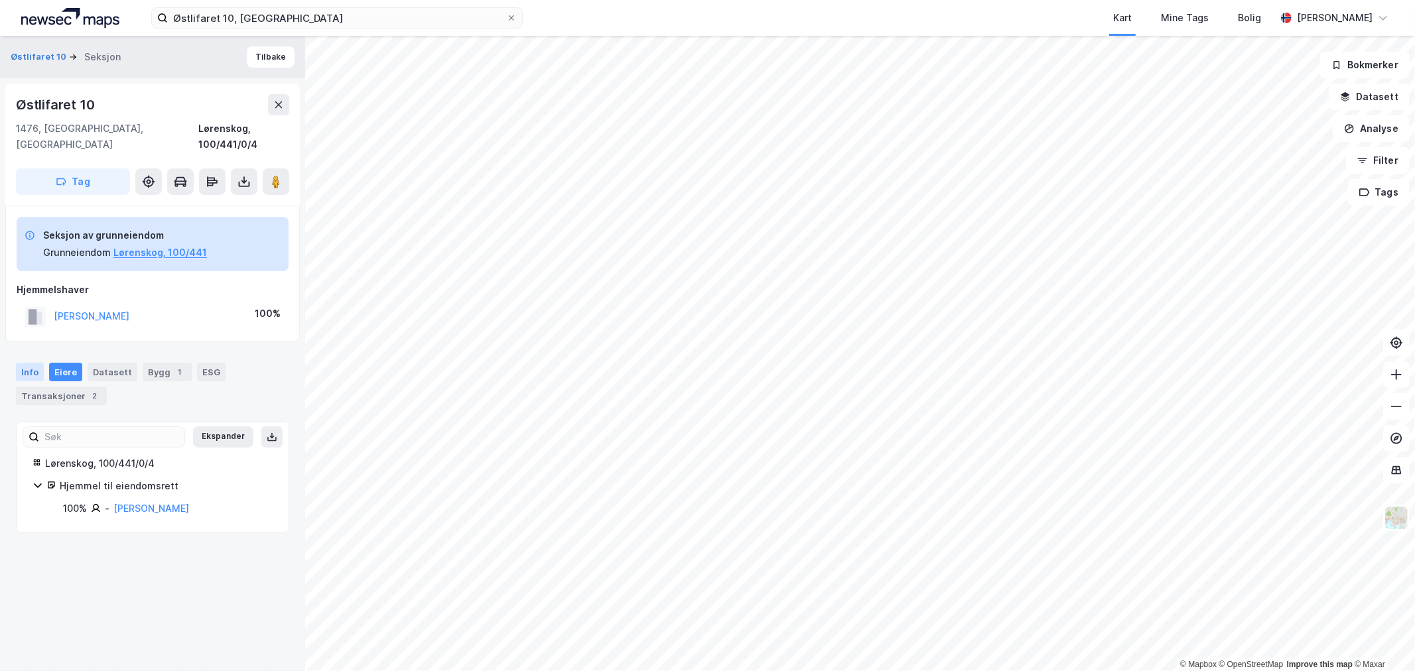
click at [28, 363] on div "Info" at bounding box center [30, 372] width 28 height 19
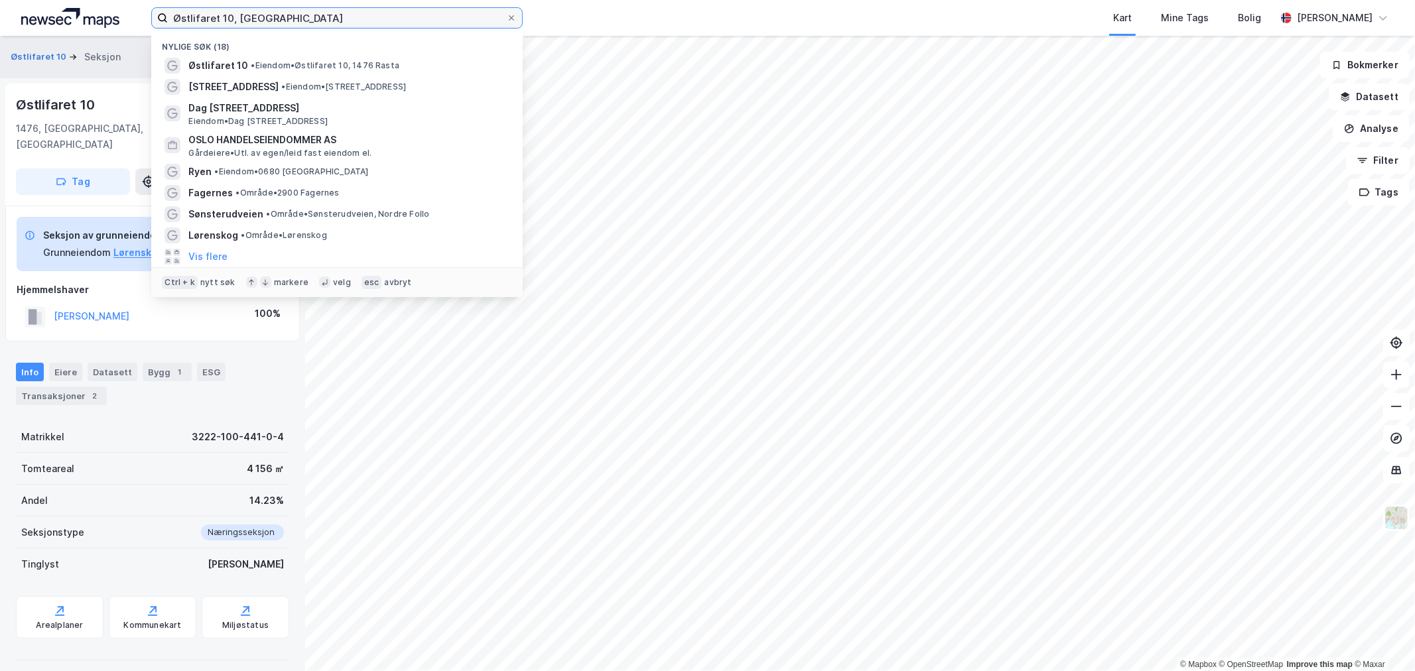
click at [236, 14] on input "Østlifaret 10, Lørenskog" at bounding box center [337, 18] width 338 height 20
drag, startPoint x: 299, startPoint y: 14, endPoint x: 30, endPoint y: 15, distance: 269.3
click at [32, 15] on div "Østlifaret 10, Lørenskog Nylige søk (18) Østlifaret 10 • Eiendom • Østlifaret 1…" at bounding box center [707, 18] width 1415 height 36
paste input "Solheimveien 74"
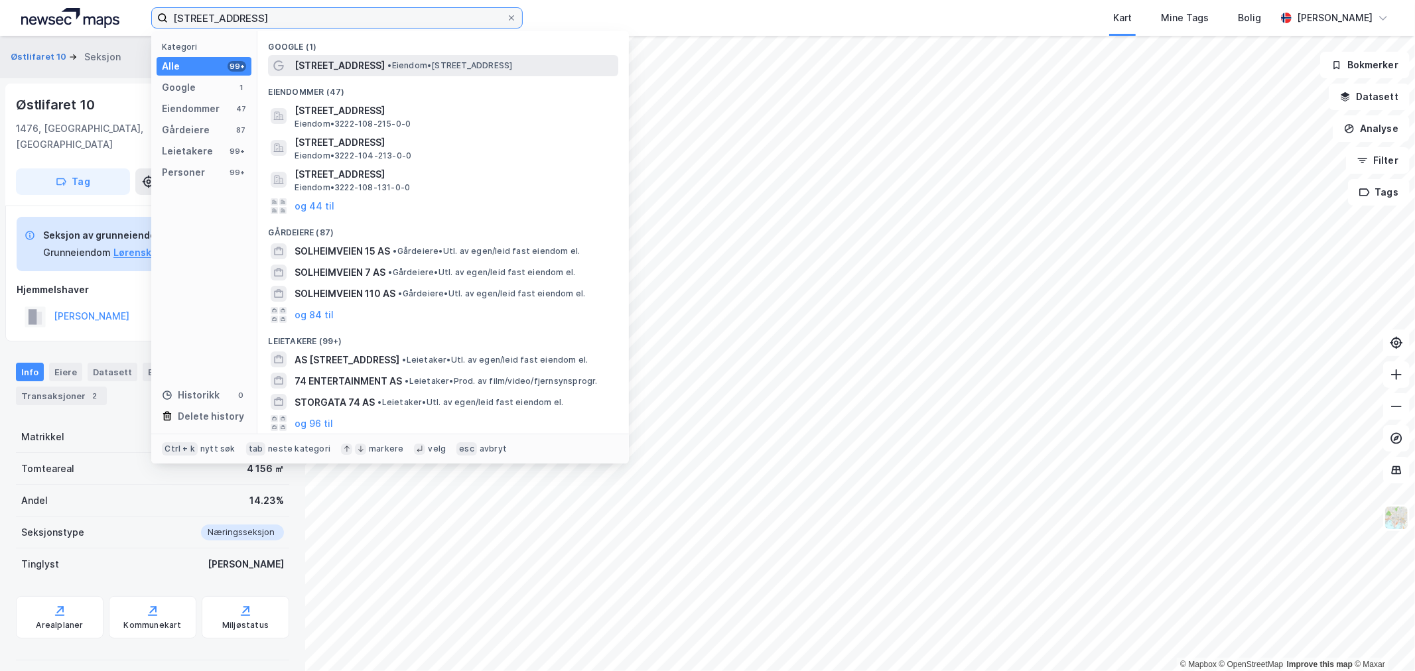
type input "Solheimveien 74, Lørenskog"
click at [387, 62] on span "• Eiendom • Solheimveien 74, 1473 Lørenskog" at bounding box center [449, 65] width 125 height 11
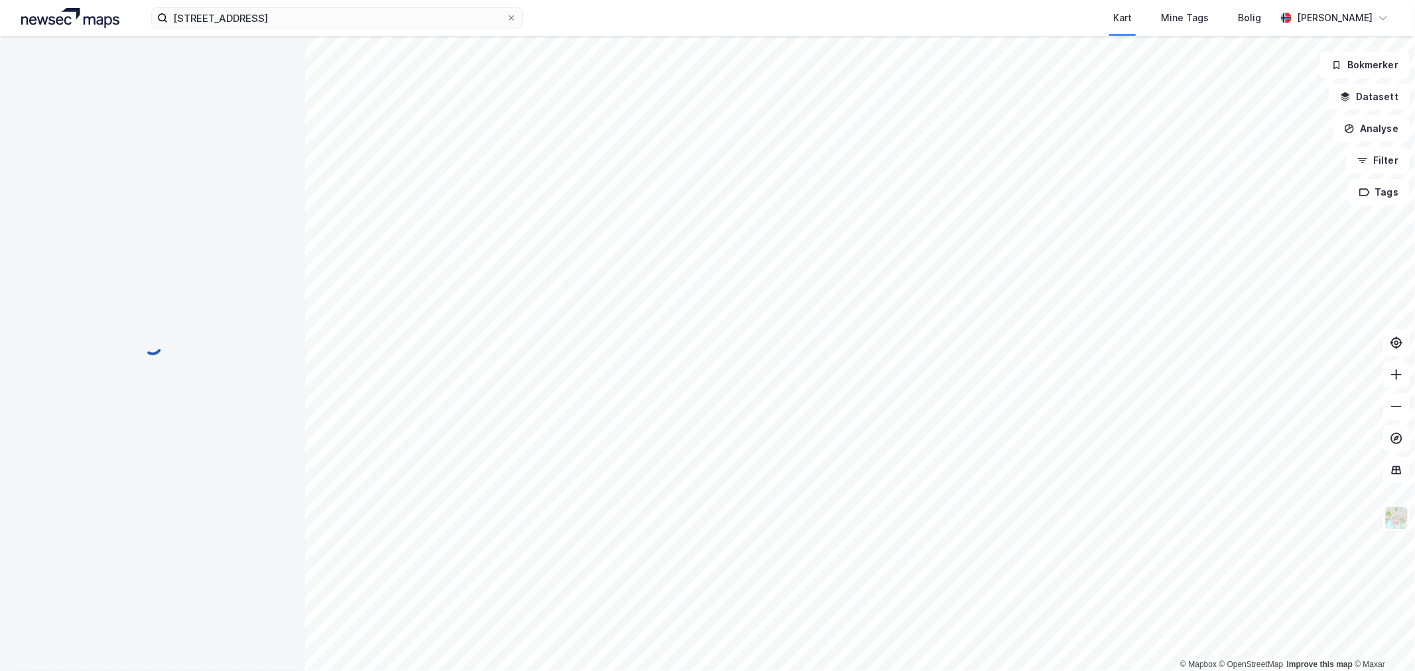
scroll to position [62, 0]
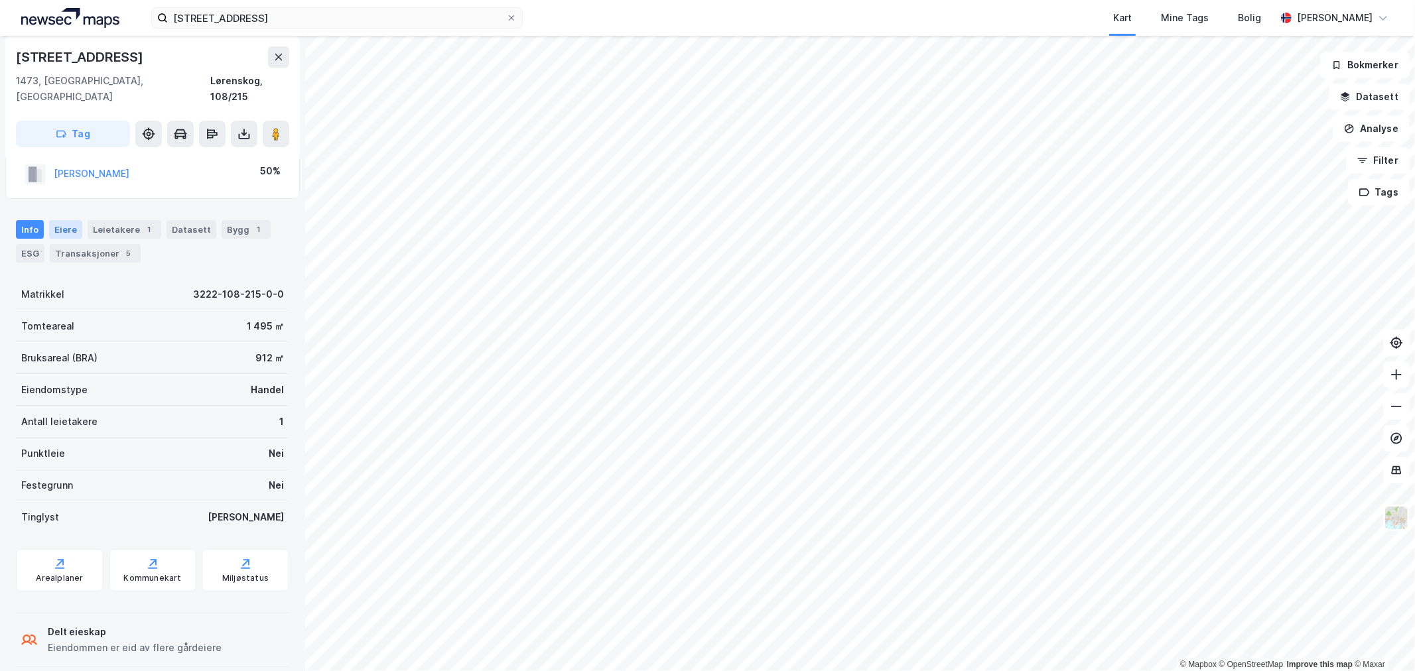
click at [60, 220] on div "Eiere" at bounding box center [65, 229] width 33 height 19
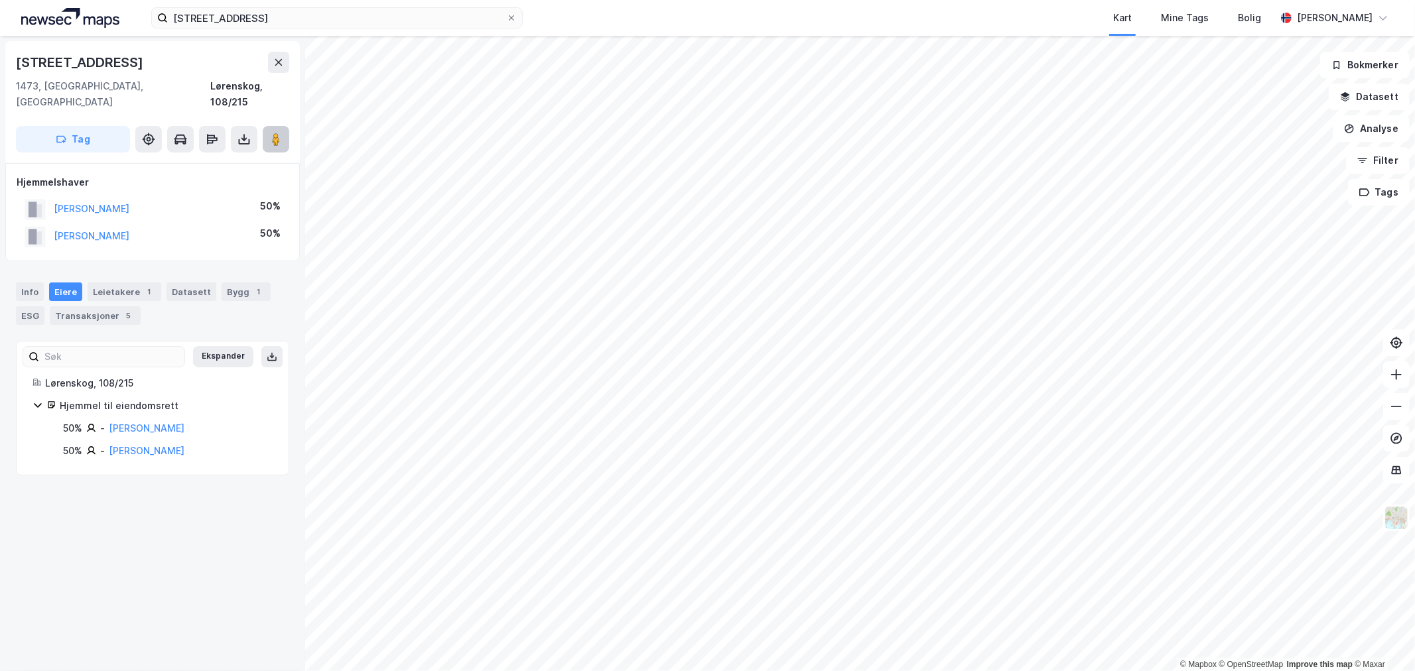
click at [269, 133] on icon at bounding box center [275, 139] width 13 height 13
click at [147, 423] on link "Martinsen Arnold Kyrre" at bounding box center [147, 428] width 76 height 11
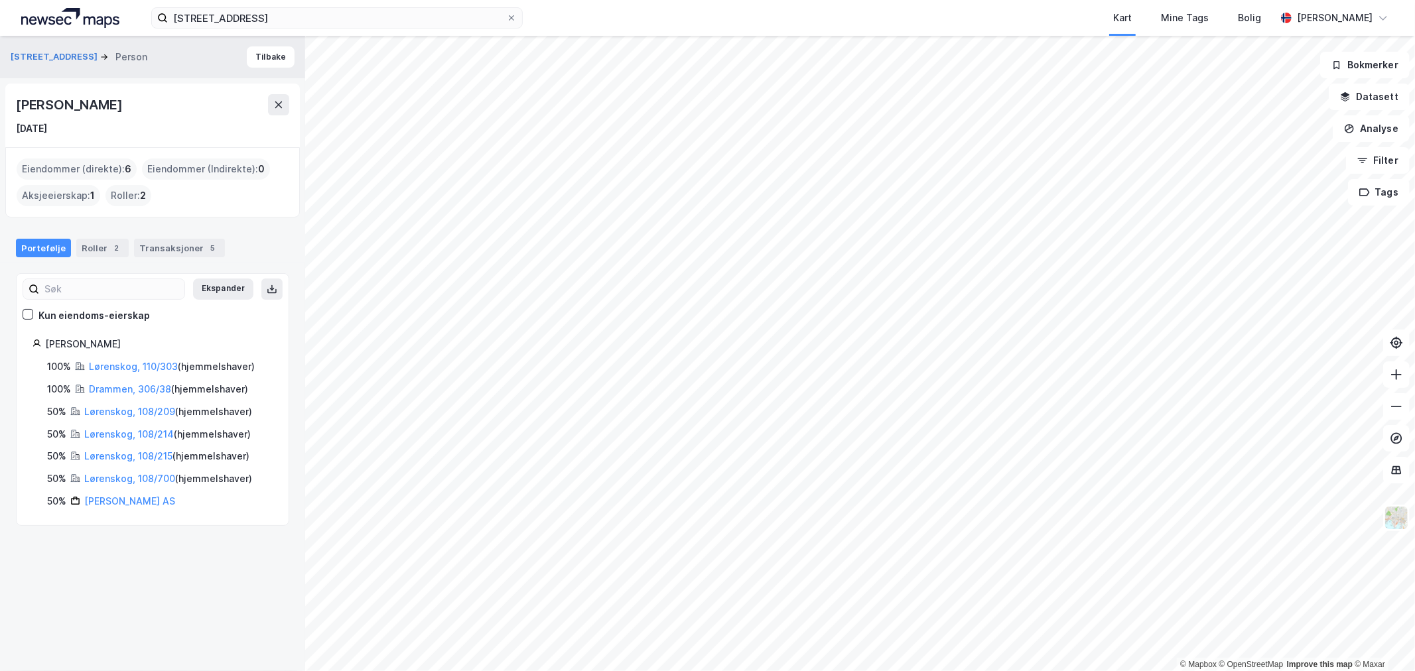
drag, startPoint x: 175, startPoint y: 103, endPoint x: 11, endPoint y: 108, distance: 163.9
click at [11, 108] on div "Arnold Kyrre Martinsen 23. jan. 1955" at bounding box center [152, 116] width 295 height 64
copy div "Arnold Kyrre Martinsen"
drag, startPoint x: 81, startPoint y: 54, endPoint x: 0, endPoint y: 62, distance: 81.4
click at [0, 62] on div "Solheimveien 74 Person Tilbake" at bounding box center [152, 57] width 305 height 42
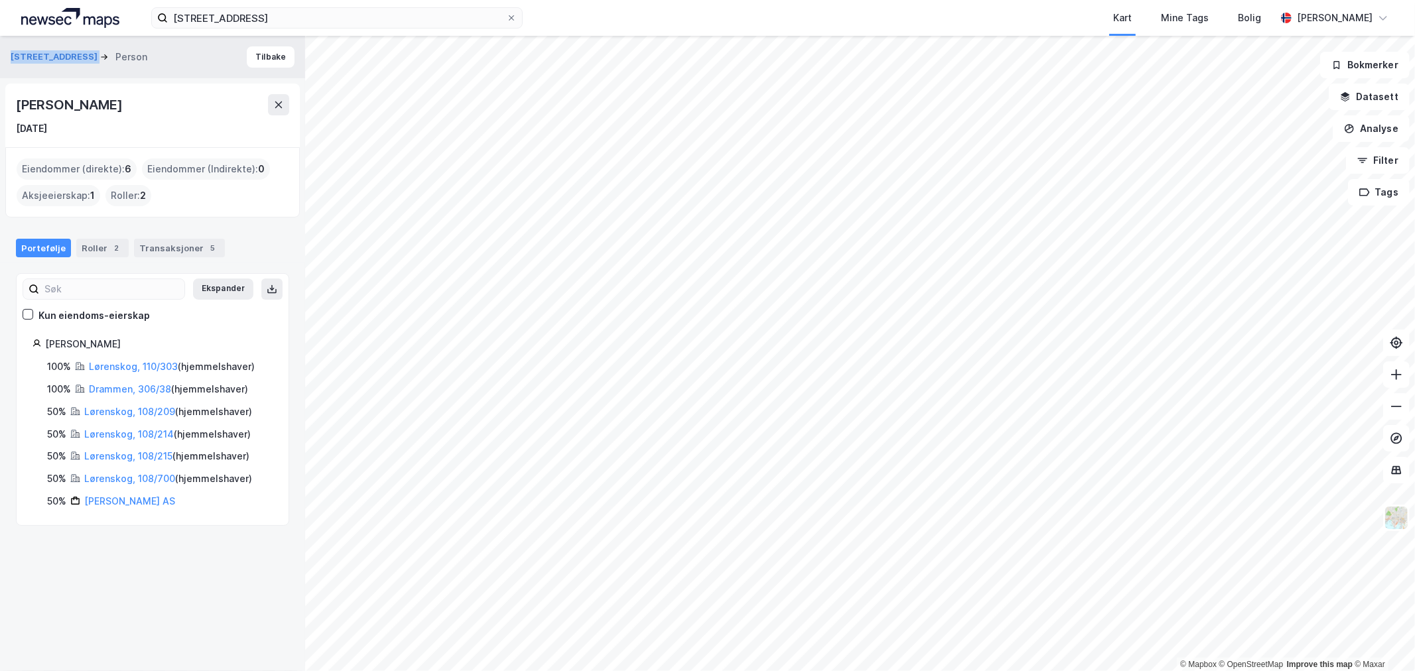
copy div "Solheimveien 74"
